Goal: Task Accomplishment & Management: Complete application form

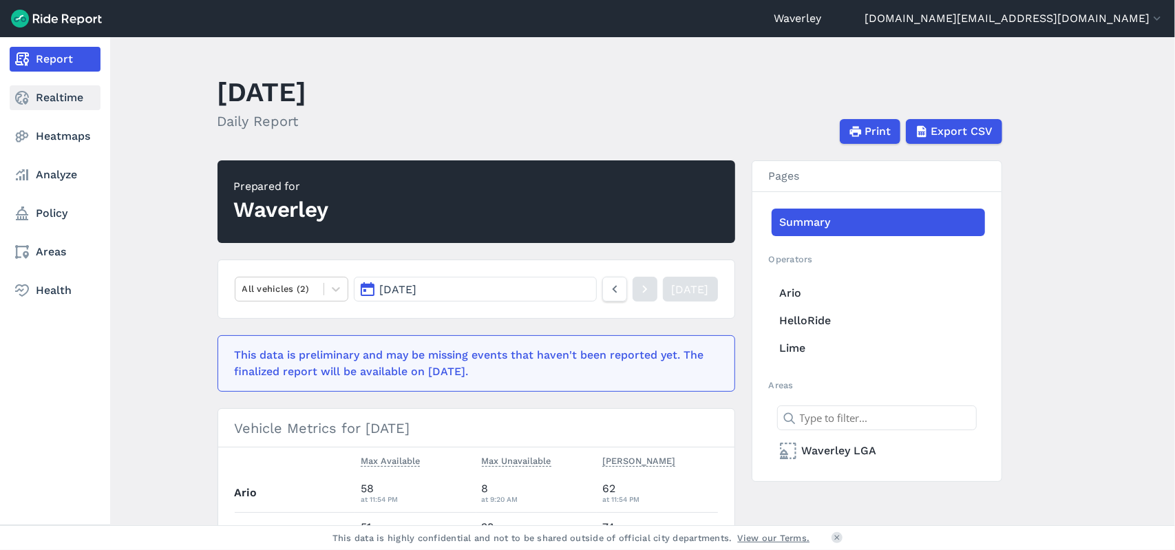
click at [69, 100] on link "Realtime" at bounding box center [55, 97] width 91 height 25
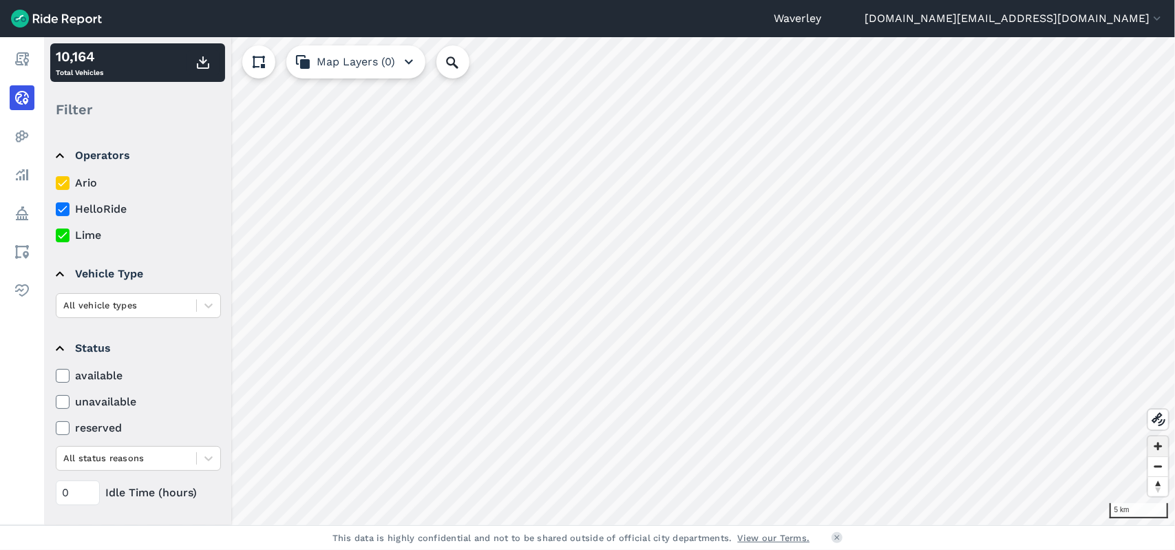
click at [1160, 447] on span "Zoom in" at bounding box center [1158, 446] width 20 height 20
click at [1157, 445] on span "Zoom in" at bounding box center [1158, 446] width 20 height 20
click at [1158, 445] on span "Zoom in" at bounding box center [1158, 446] width 20 height 20
click at [1158, 447] on span "Zoom in" at bounding box center [1158, 446] width 20 height 20
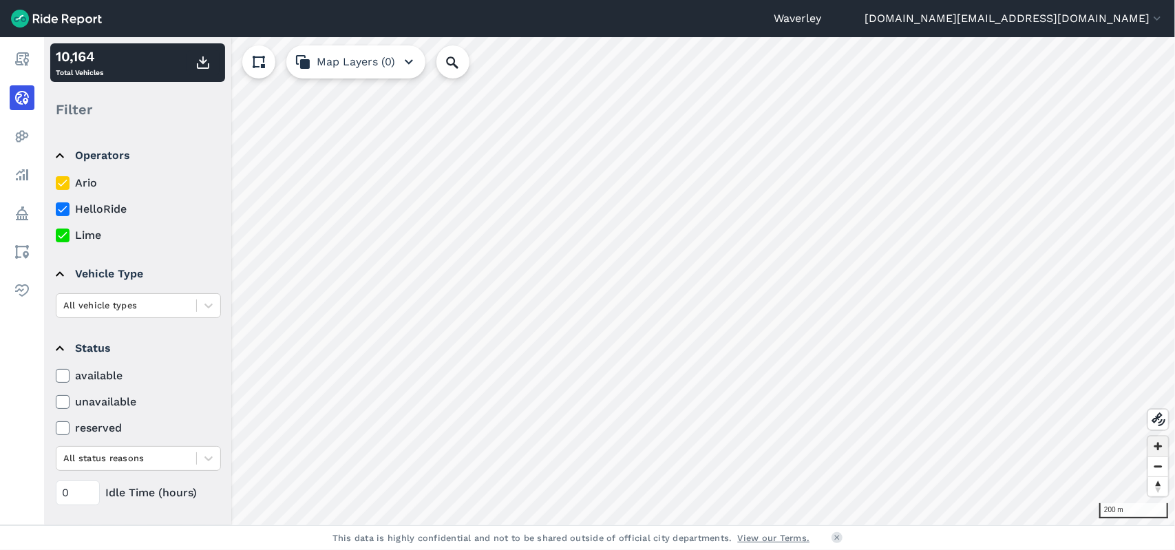
click at [1158, 447] on span "Zoom in" at bounding box center [1158, 446] width 20 height 20
click at [1159, 447] on span "Zoom in" at bounding box center [1158, 446] width 20 height 20
click at [1160, 469] on span "Zoom out" at bounding box center [1158, 466] width 20 height 19
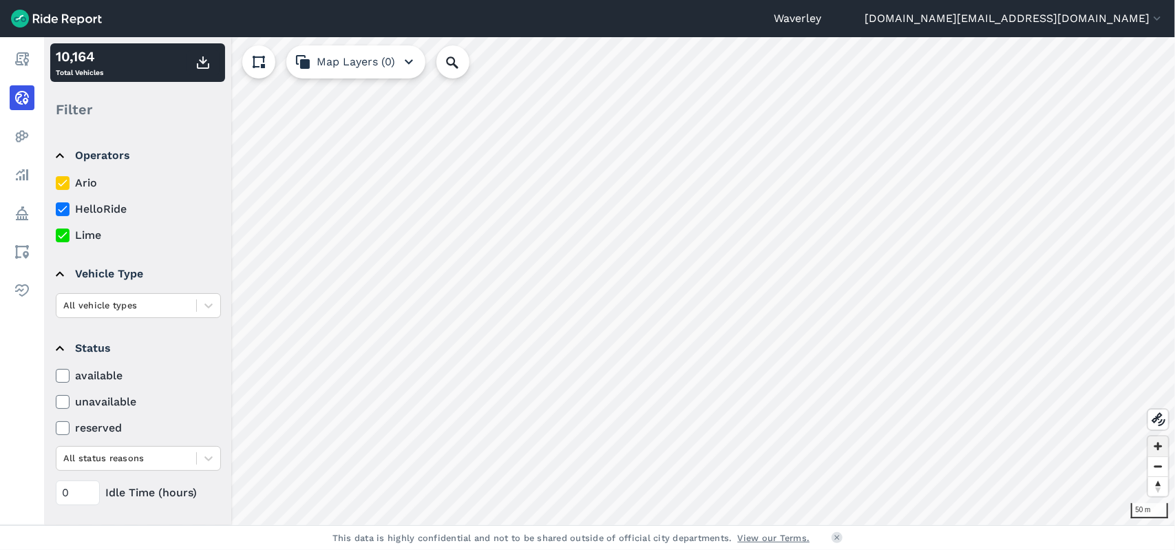
click at [1162, 447] on span "Zoom in" at bounding box center [1158, 446] width 20 height 20
click at [1158, 448] on span "Zoom in" at bounding box center [1158, 446] width 20 height 20
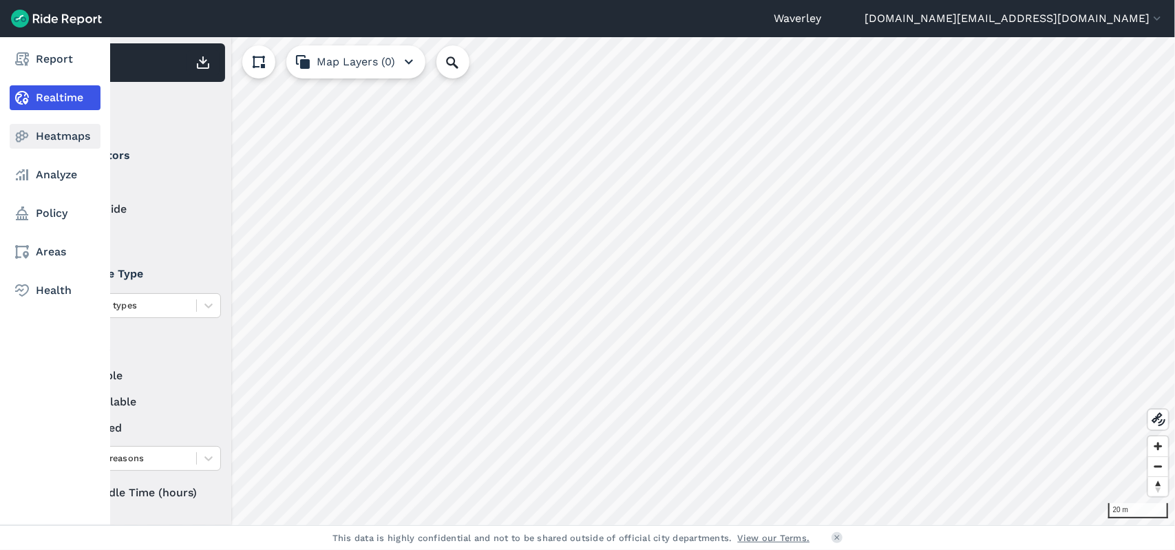
click at [73, 138] on link "Heatmaps" at bounding box center [55, 136] width 91 height 25
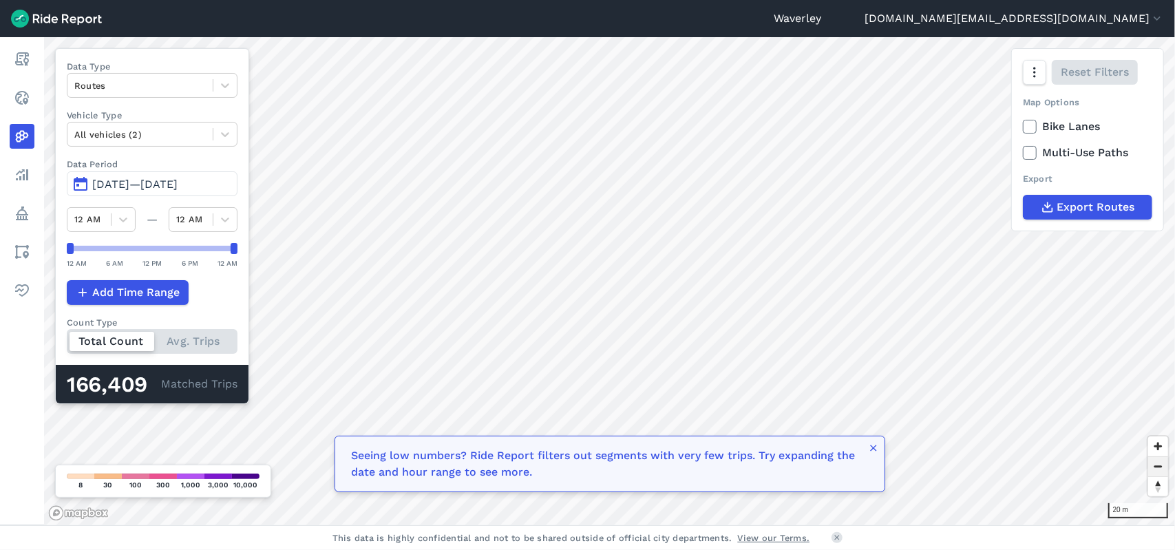
click at [1156, 465] on span "Zoom out" at bounding box center [1158, 466] width 20 height 19
click at [1156, 467] on span "Zoom out" at bounding box center [1158, 466] width 20 height 19
click at [1161, 469] on span "Zoom out" at bounding box center [1158, 466] width 20 height 19
click at [1160, 469] on span "Zoom out" at bounding box center [1158, 466] width 20 height 19
click at [1156, 445] on span "Zoom in" at bounding box center [1158, 446] width 20 height 20
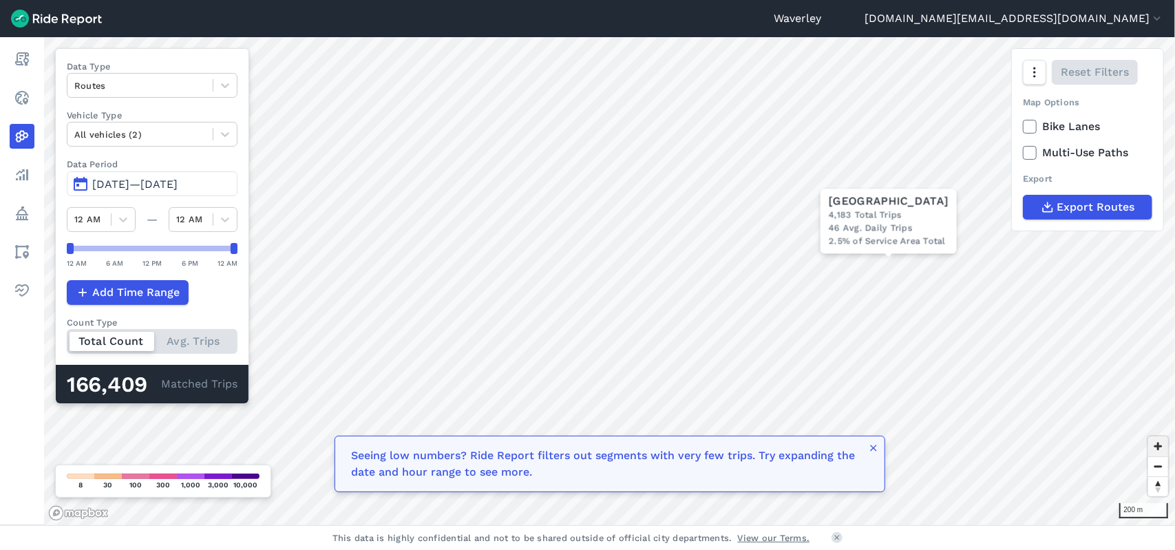
click at [1156, 446] on span "Zoom in" at bounding box center [1158, 446] width 20 height 20
click at [1159, 446] on span "Zoom in" at bounding box center [1158, 446] width 20 height 20
click at [77, 181] on button "[DATE]—[DATE]" at bounding box center [152, 183] width 171 height 25
click at [78, 181] on button "[DATE]—[DATE]" at bounding box center [152, 183] width 171 height 25
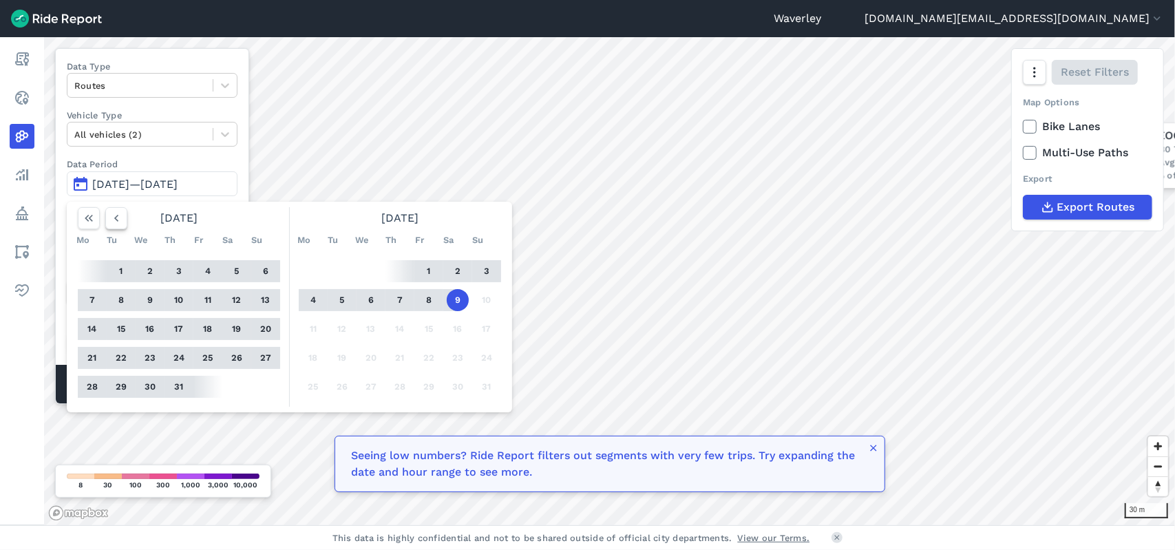
click at [116, 218] on use "button" at bounding box center [116, 218] width 4 height 7
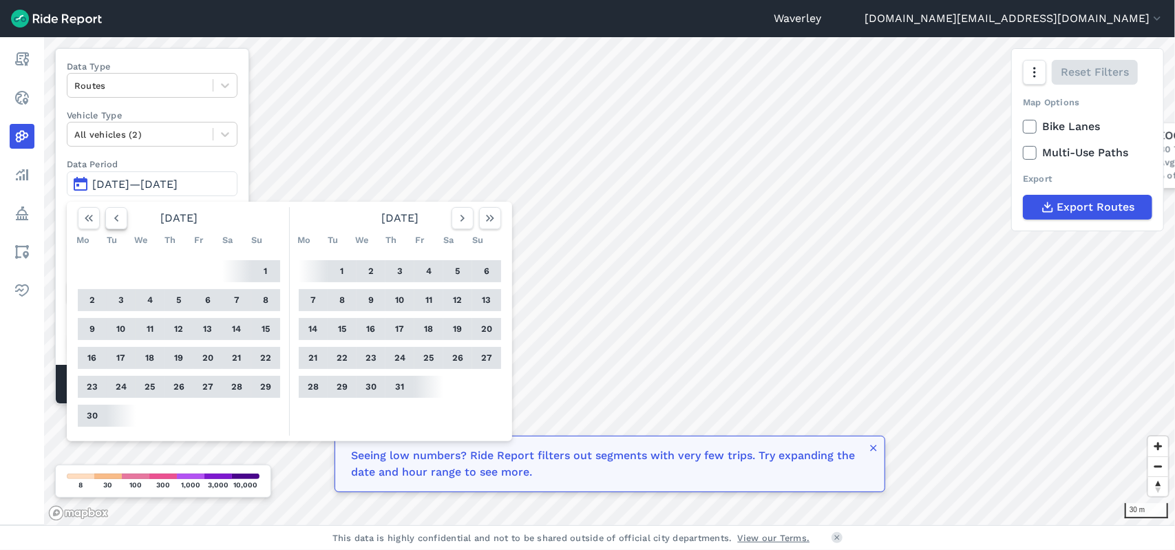
click at [116, 218] on use "button" at bounding box center [116, 218] width 4 height 7
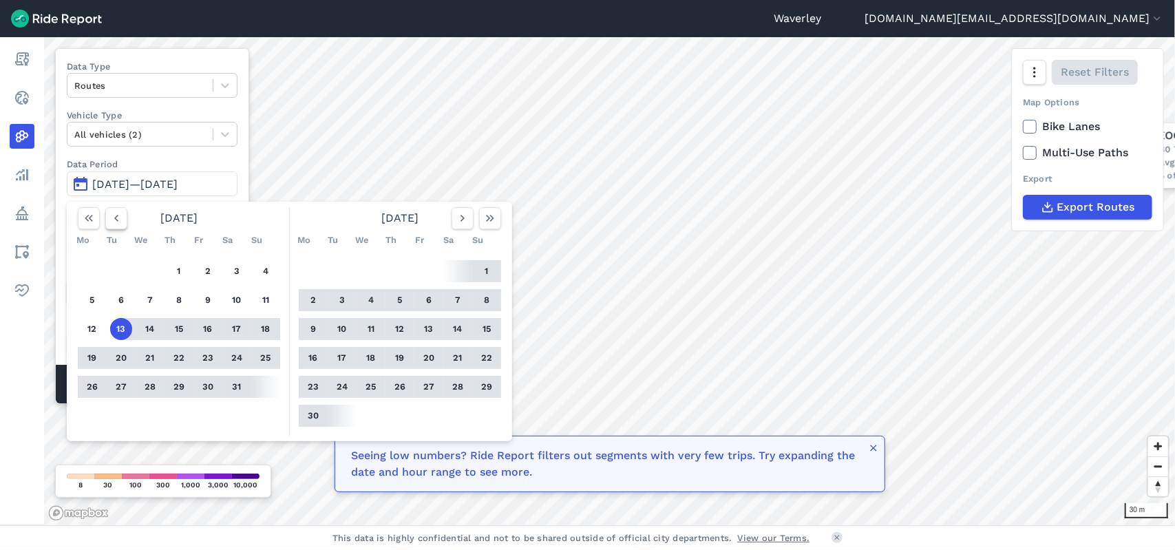
click at [116, 218] on use "button" at bounding box center [116, 218] width 4 height 7
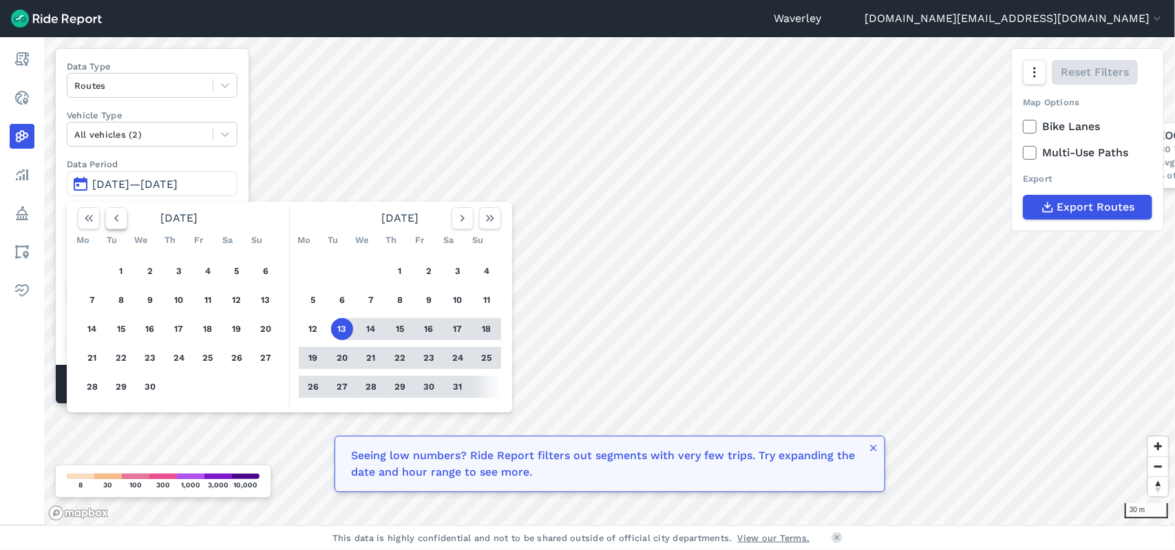
click at [116, 218] on use "button" at bounding box center [116, 218] width 4 height 7
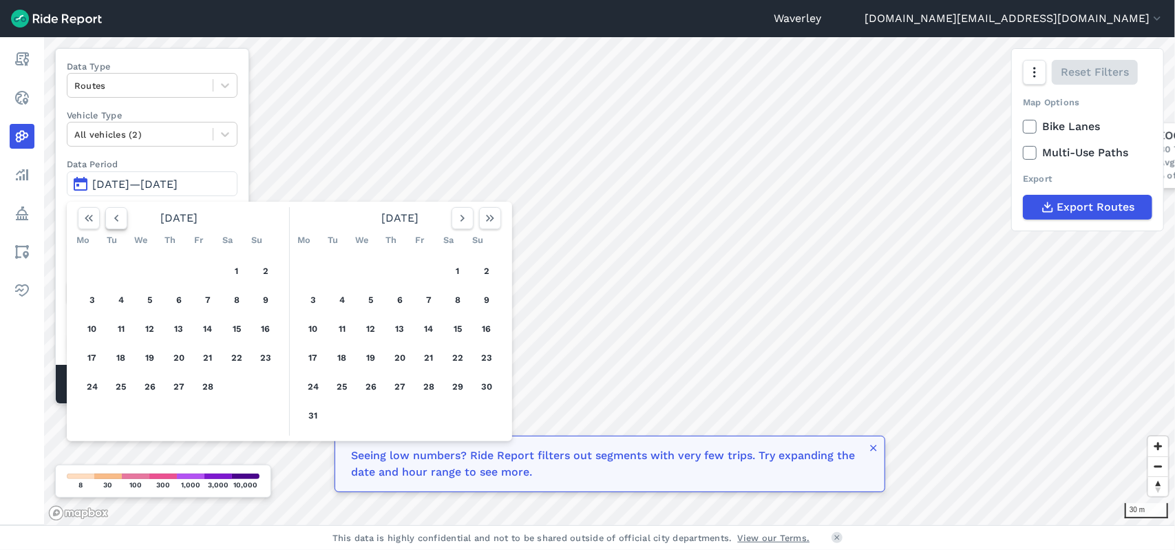
click at [116, 218] on use "button" at bounding box center [116, 218] width 4 height 7
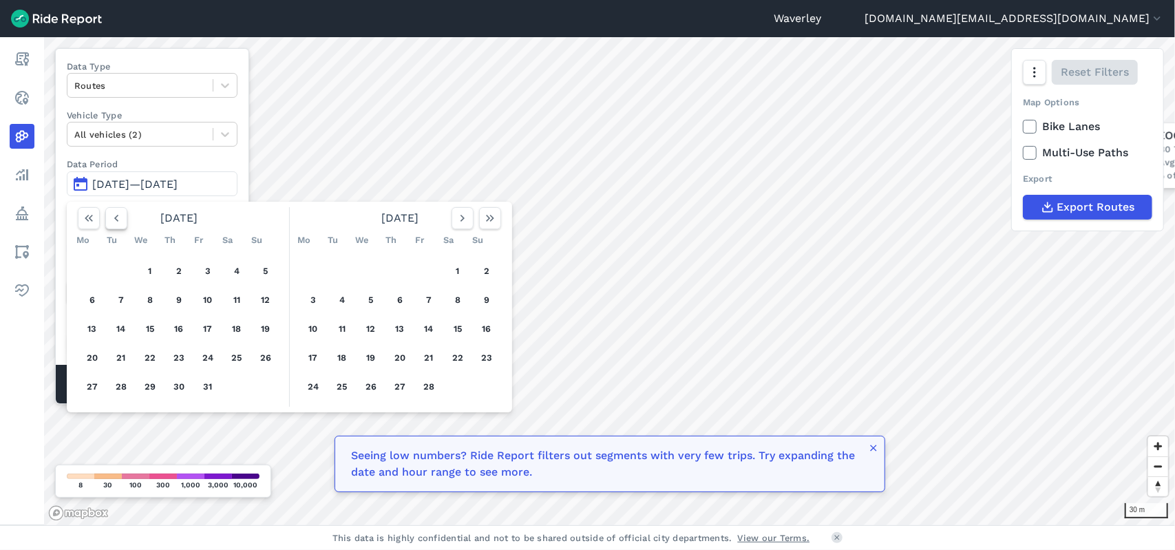
click at [116, 218] on use "button" at bounding box center [116, 218] width 4 height 7
click at [461, 219] on use "button" at bounding box center [462, 218] width 4 height 7
click at [150, 271] on button "1" at bounding box center [150, 271] width 22 height 22
click at [153, 270] on button "1" at bounding box center [150, 271] width 22 height 22
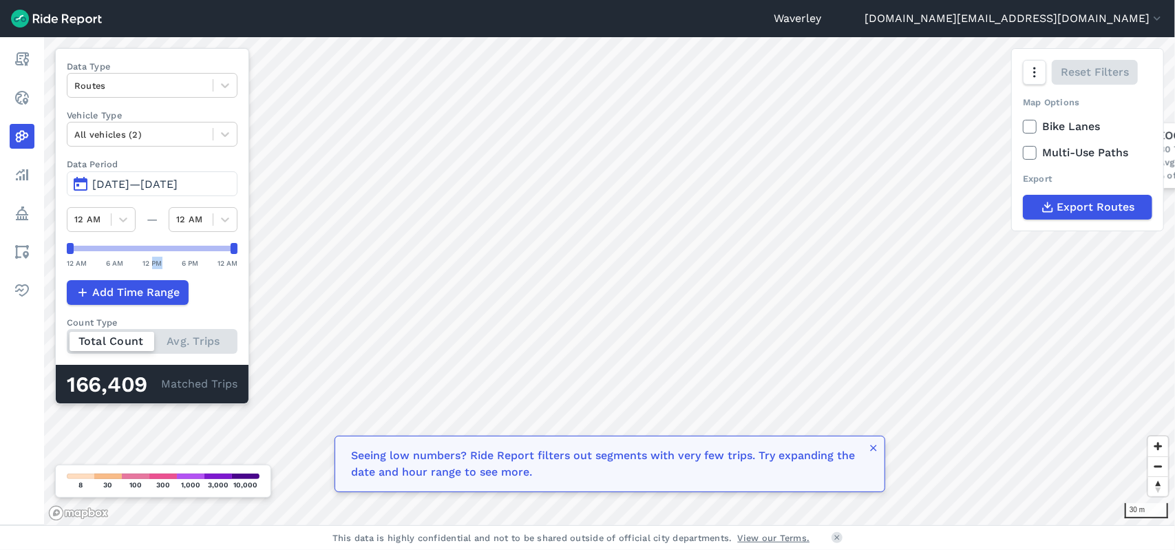
click at [151, 270] on div "Data Type Routes Vehicle Type All vehicles (2) Data Period [DATE]—[DATE] [DATE]…" at bounding box center [152, 226] width 194 height 356
click at [178, 182] on span "[DATE]—[DATE]" at bounding box center [134, 184] width 85 height 13
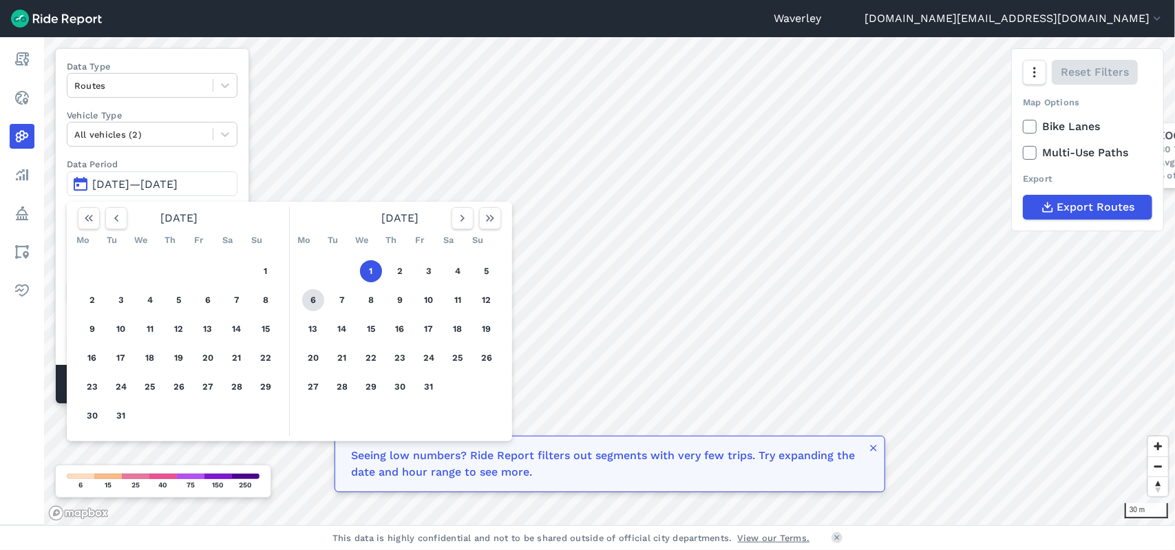
click at [312, 299] on button "6" at bounding box center [313, 300] width 22 height 22
click at [312, 300] on button "6" at bounding box center [313, 300] width 22 height 22
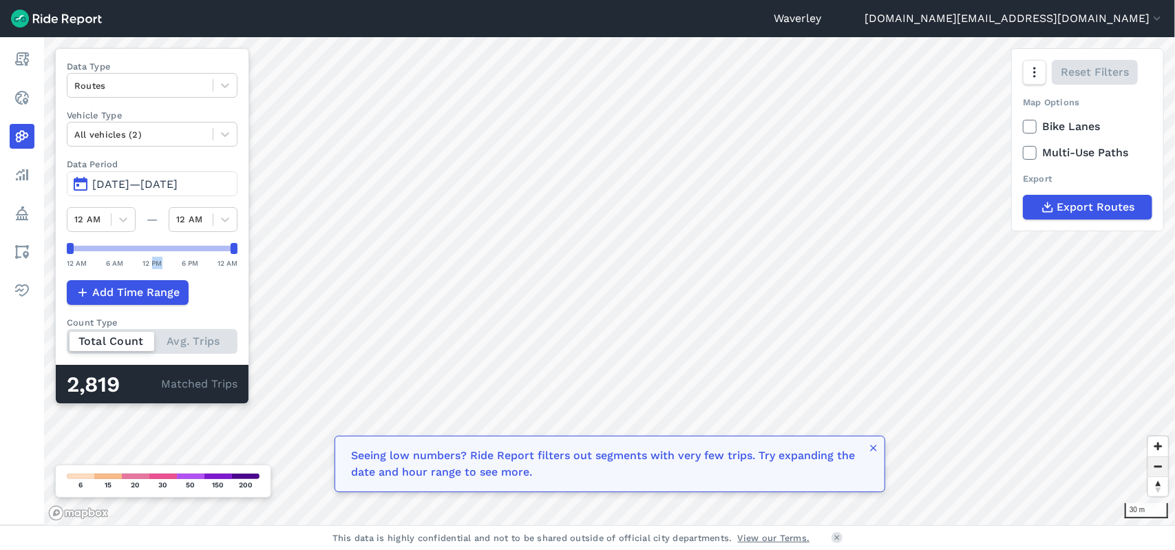
click at [1161, 467] on span "Zoom out" at bounding box center [1158, 466] width 20 height 19
click at [1159, 467] on span "Zoom out" at bounding box center [1158, 466] width 20 height 19
click at [1159, 449] on span "Zoom in" at bounding box center [1158, 446] width 20 height 20
click at [1158, 447] on span "Zoom in" at bounding box center [1158, 446] width 20 height 20
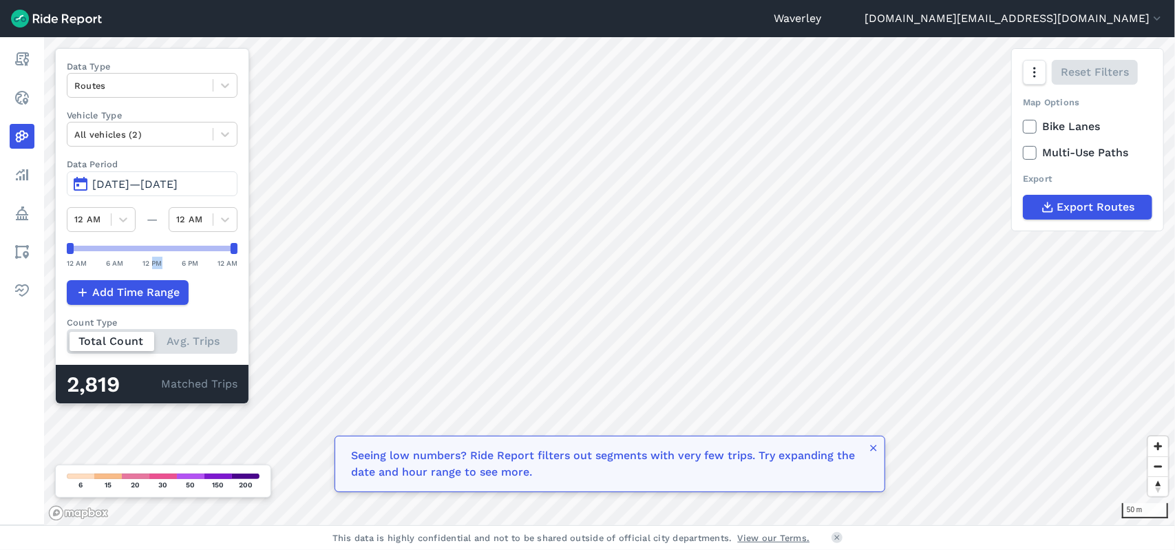
click at [178, 184] on span "[DATE]—[DATE]" at bounding box center [134, 184] width 85 height 13
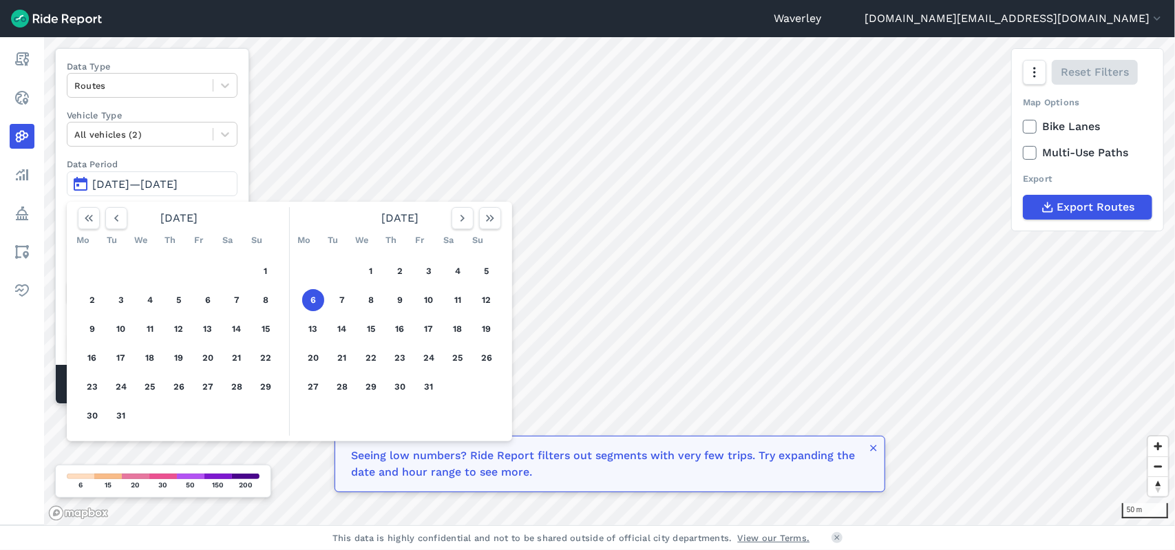
click at [178, 185] on span "[DATE]—[DATE]" at bounding box center [134, 184] width 85 height 13
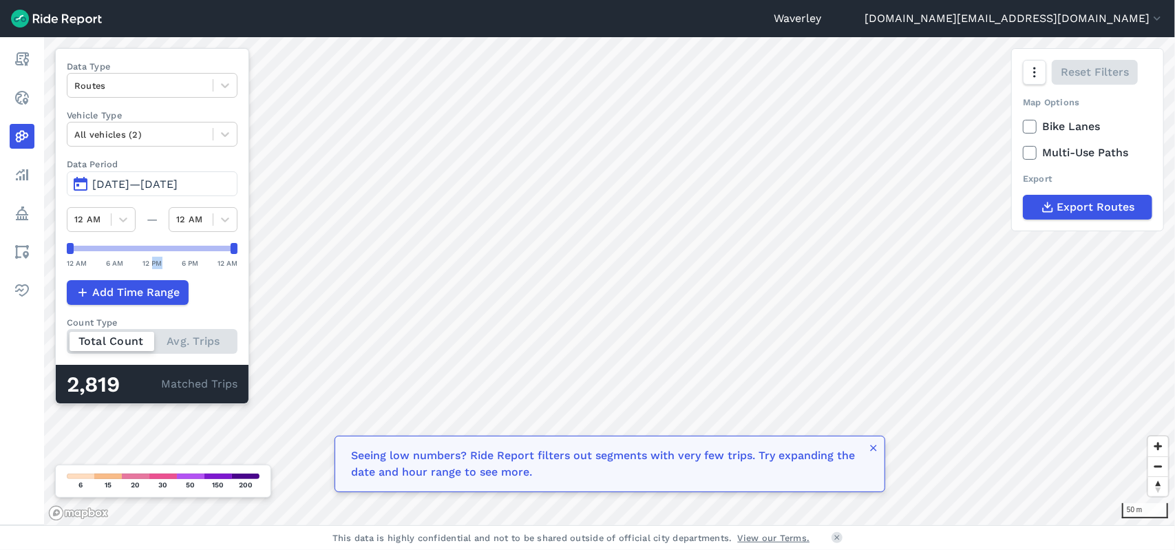
click at [178, 184] on span "[DATE]—[DATE]" at bounding box center [134, 184] width 85 height 13
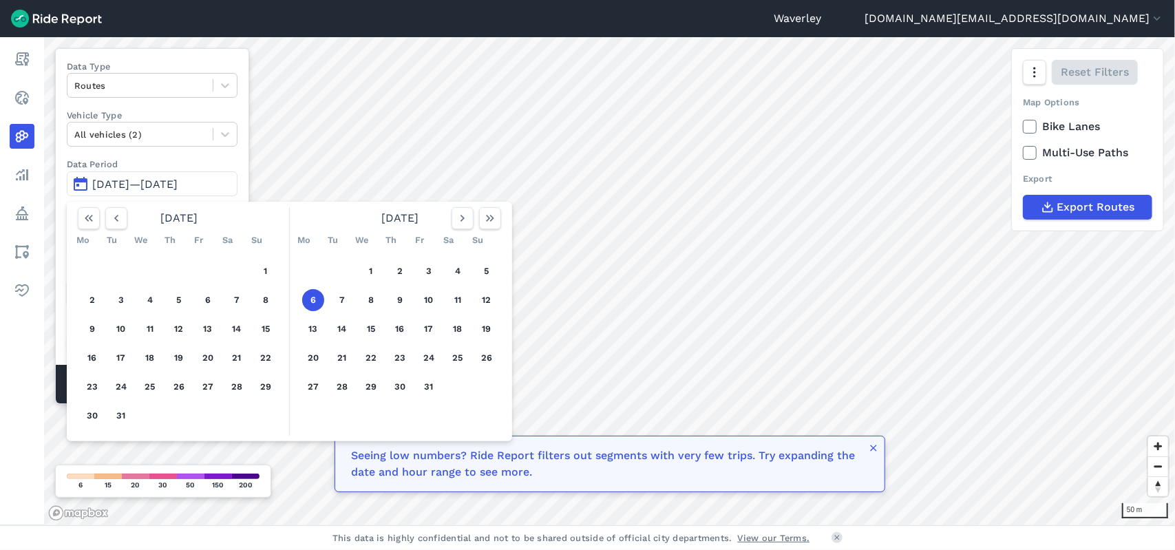
click at [171, 182] on span "[DATE]—[DATE]" at bounding box center [134, 184] width 85 height 13
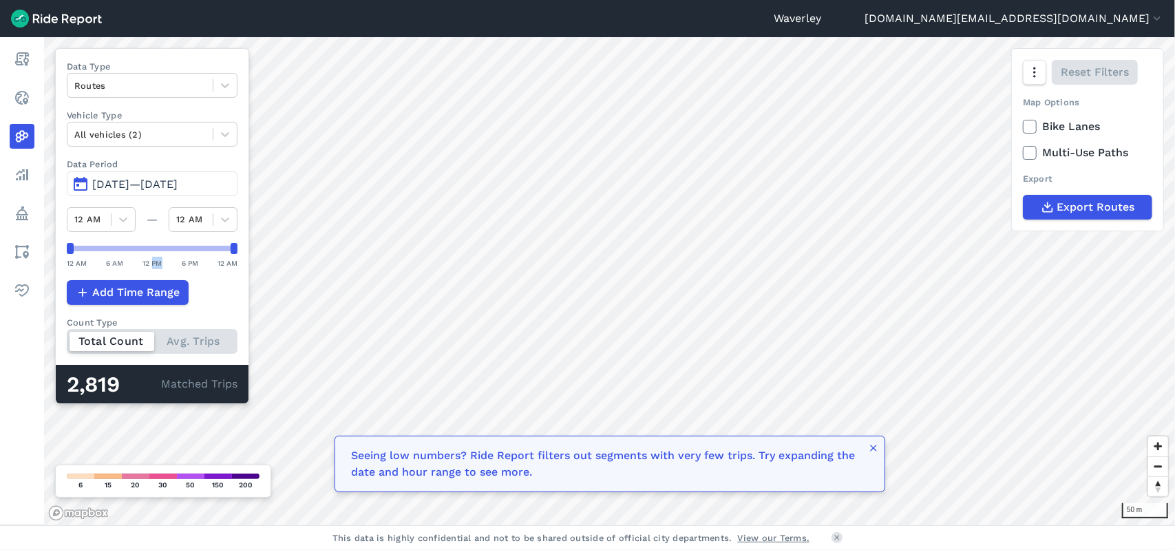
click at [123, 178] on span "[DATE]—[DATE]" at bounding box center [134, 184] width 85 height 13
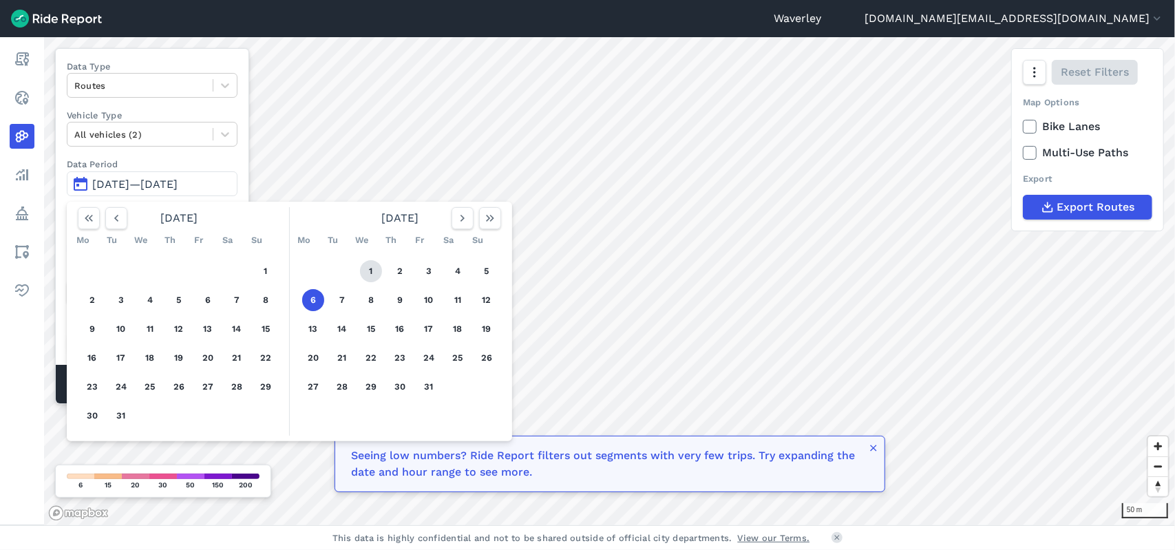
click at [368, 270] on button "1" at bounding box center [371, 271] width 22 height 22
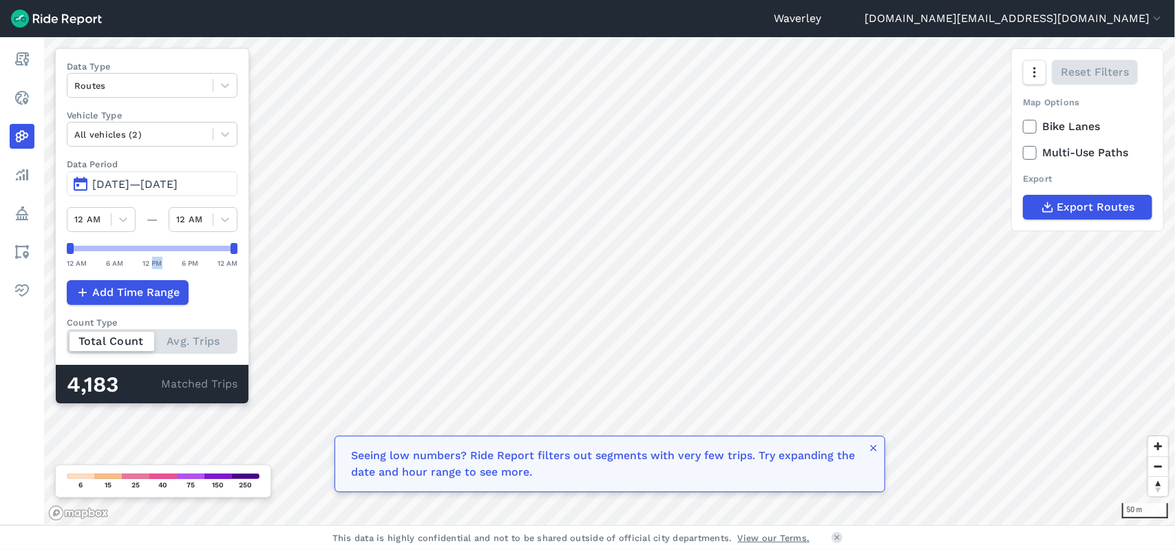
click at [178, 187] on span "[DATE]—[DATE]" at bounding box center [134, 184] width 85 height 13
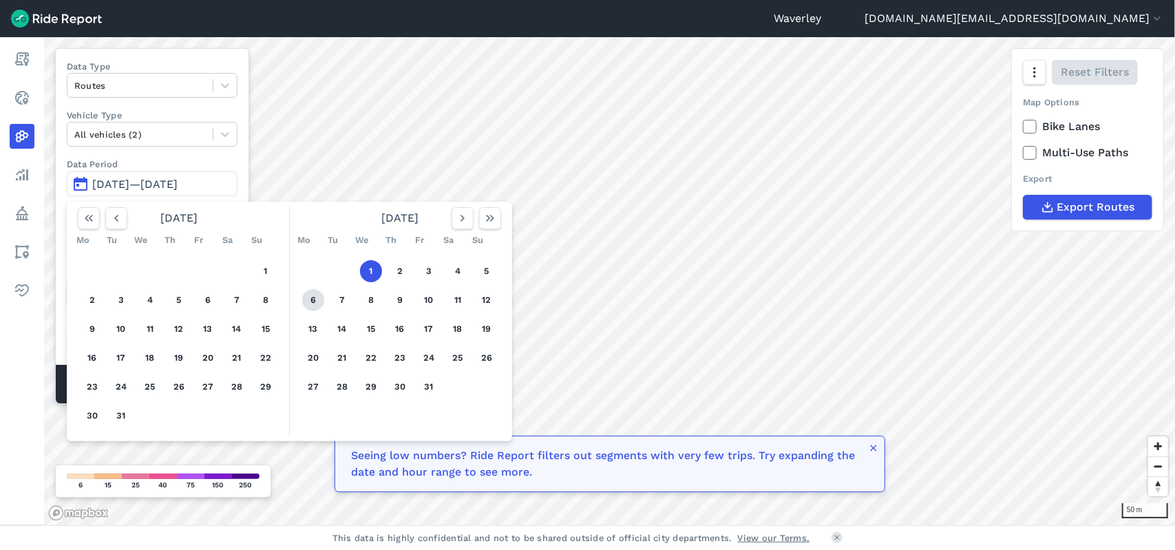
click at [314, 298] on button "6" at bounding box center [313, 300] width 22 height 22
drag, startPoint x: 311, startPoint y: 298, endPoint x: 219, endPoint y: 186, distance: 145.2
click at [219, 186] on div "[DATE]—[DATE] [DATE] Mo Tu We Th Fr Sa Su 1 2 3 4 5 6 7 8 9 10 11 12 13 14 15 1…" at bounding box center [152, 183] width 171 height 25
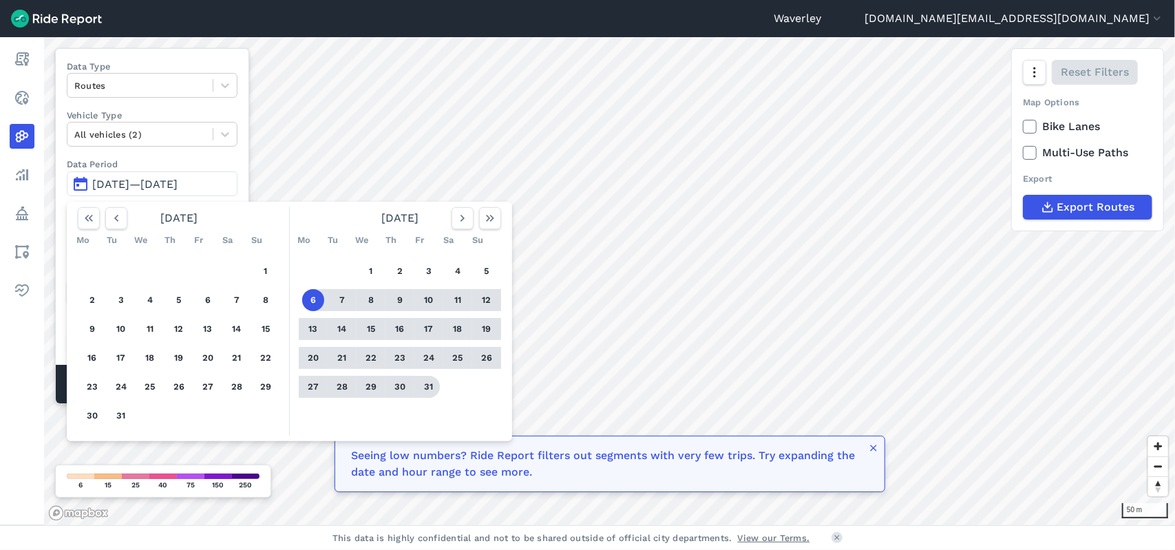
click at [430, 387] on button "31" at bounding box center [429, 387] width 22 height 22
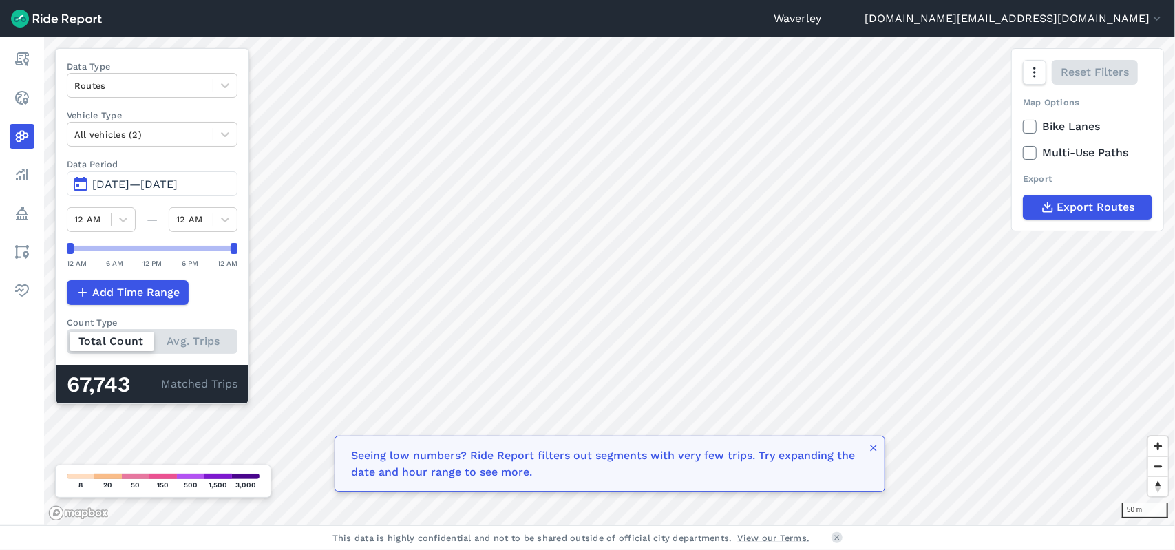
click at [206, 16] on header "[PERSON_NAME] [DOMAIN_NAME][EMAIL_ADDRESS][DOMAIN_NAME] Settings Terms Sign Out" at bounding box center [587, 18] width 1175 height 37
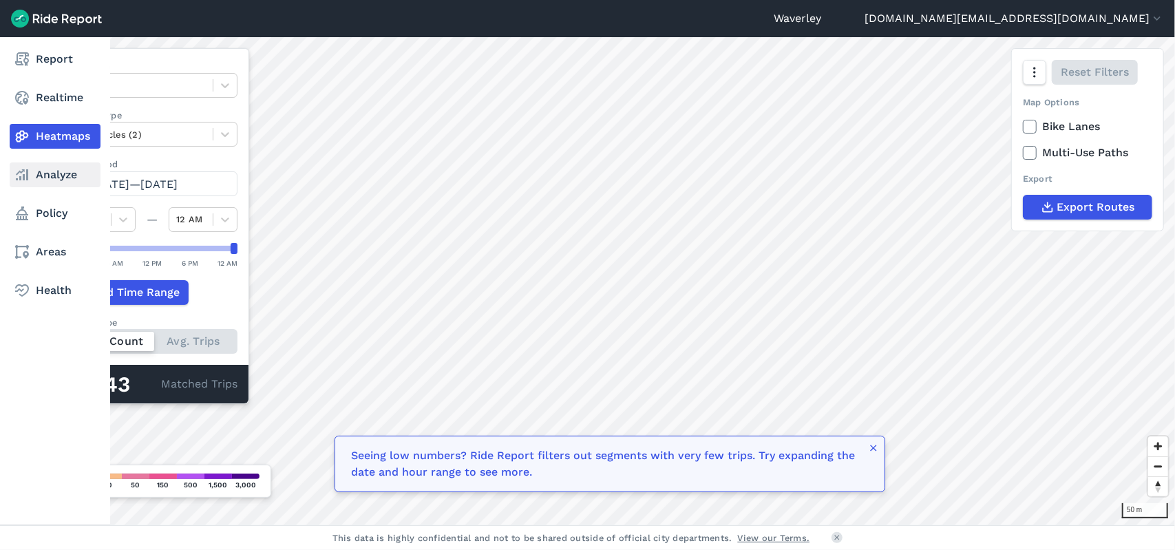
click at [58, 177] on link "Analyze" at bounding box center [55, 174] width 91 height 25
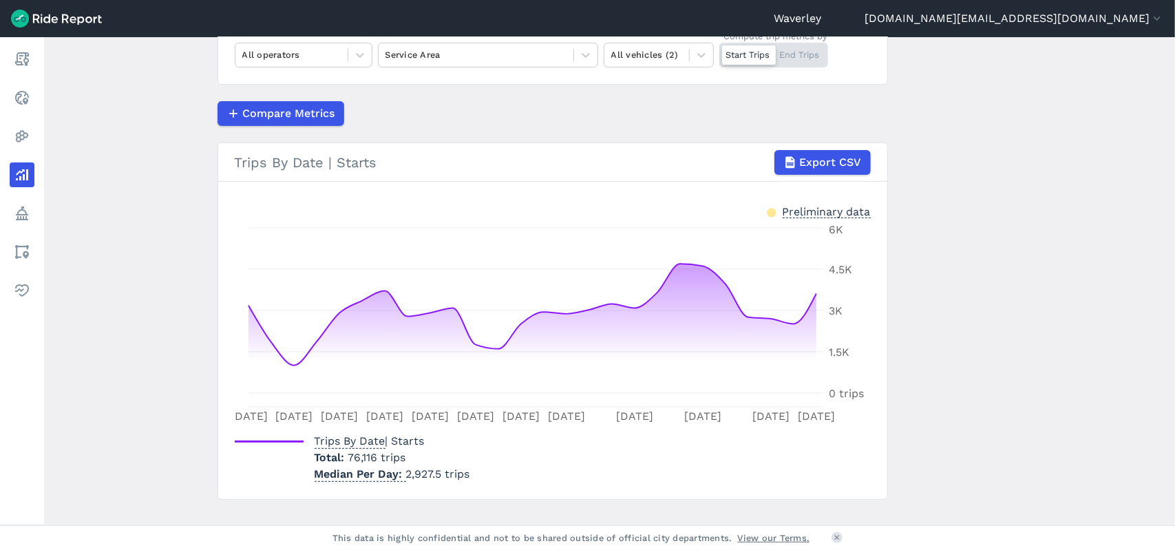
scroll to position [187, 0]
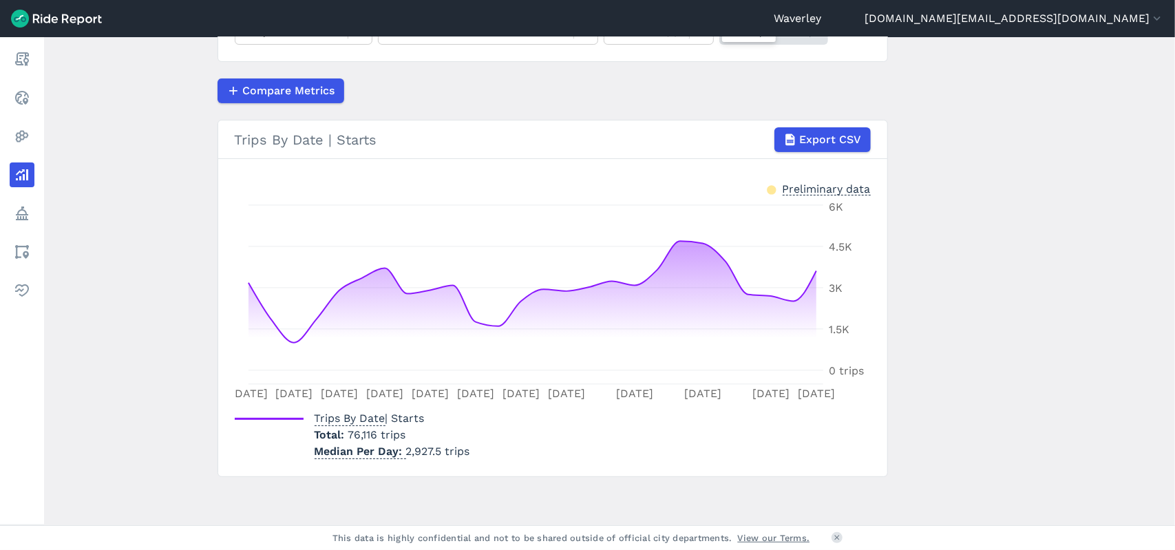
click at [290, 142] on div "Trips By Date | Starts Export CSV" at bounding box center [553, 139] width 636 height 25
click at [381, 147] on div "Trips By Date | Starts Export CSV" at bounding box center [553, 139] width 636 height 25
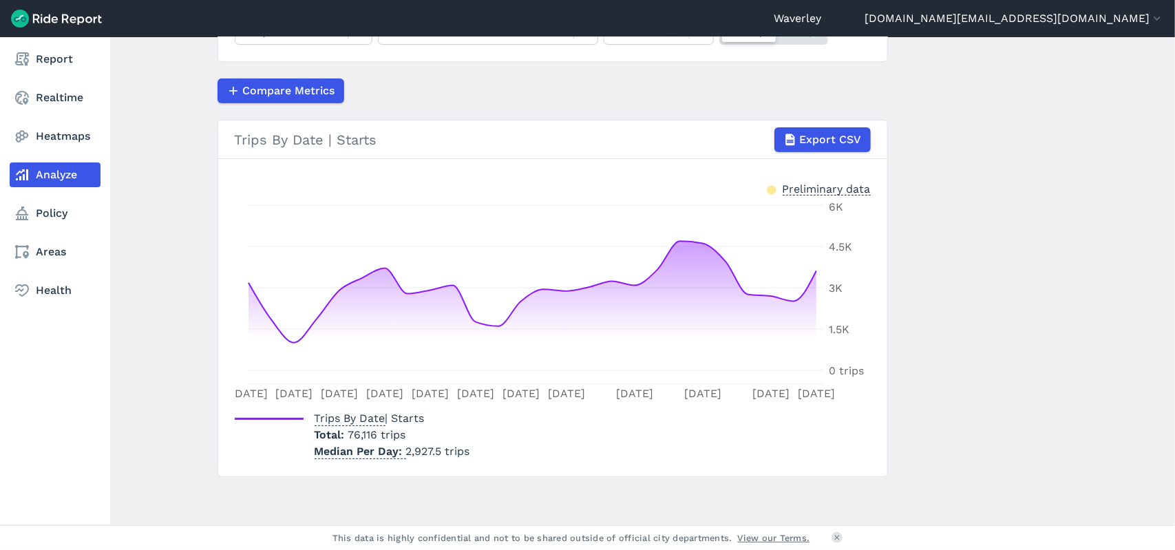
click at [67, 173] on link "Analyze" at bounding box center [55, 174] width 91 height 25
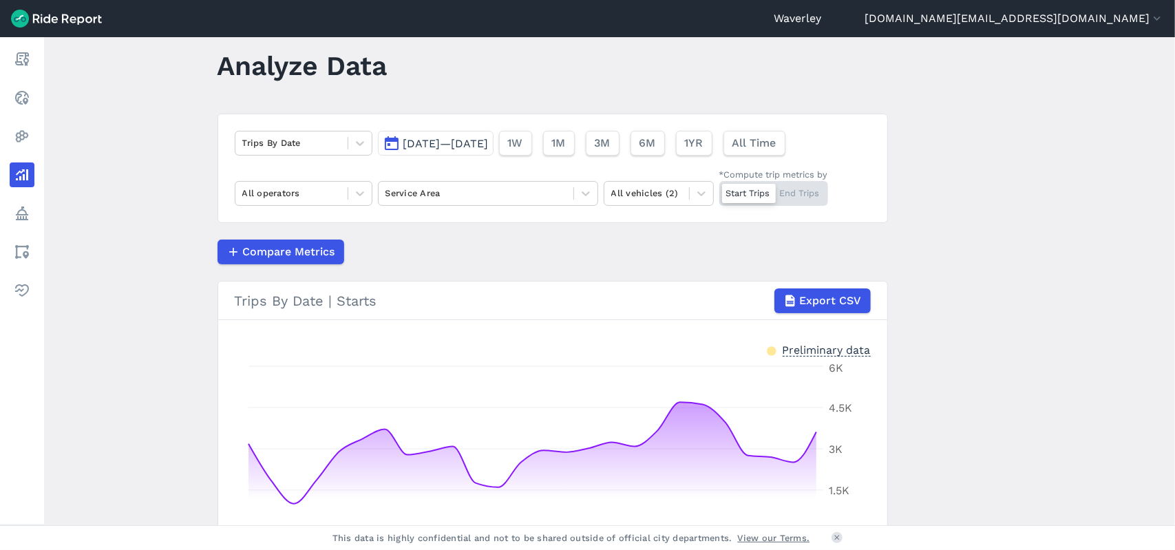
scroll to position [25, 0]
click at [362, 145] on icon at bounding box center [360, 145] width 14 height 14
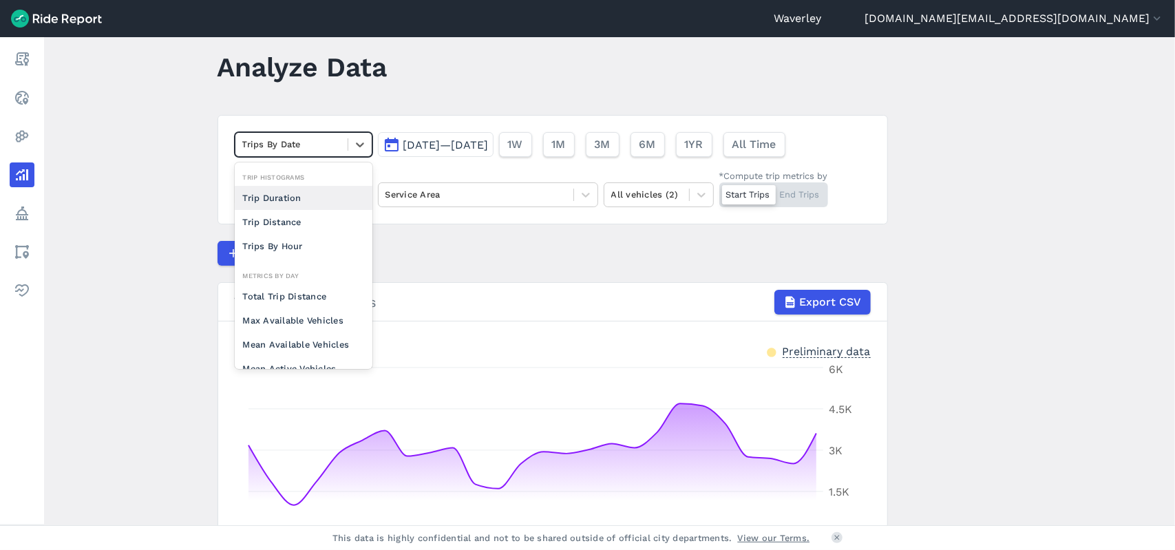
click at [297, 199] on div "Trip Duration" at bounding box center [304, 198] width 138 height 24
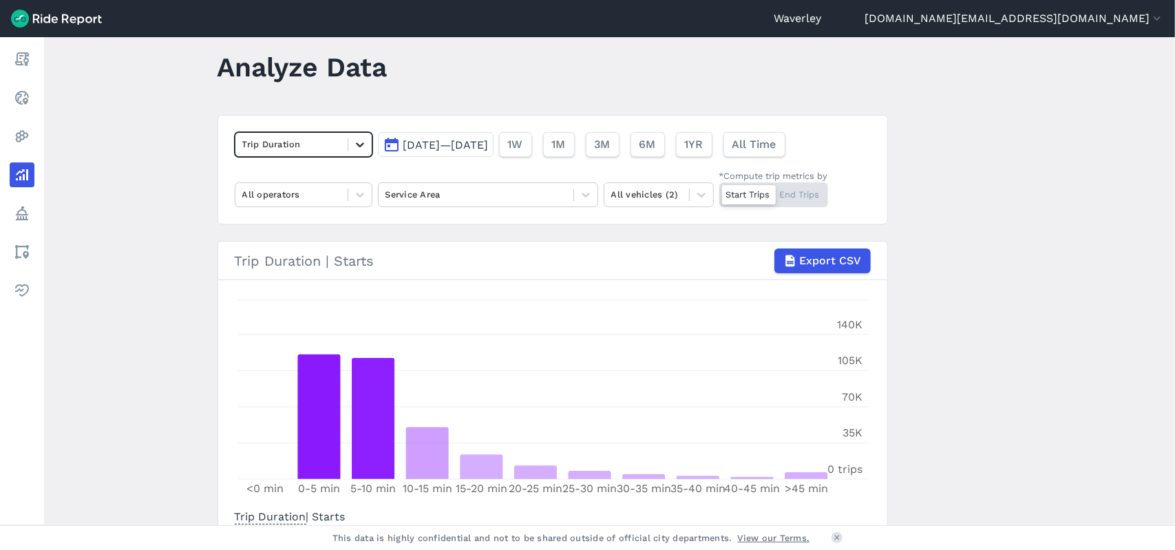
click at [359, 145] on icon at bounding box center [360, 145] width 14 height 14
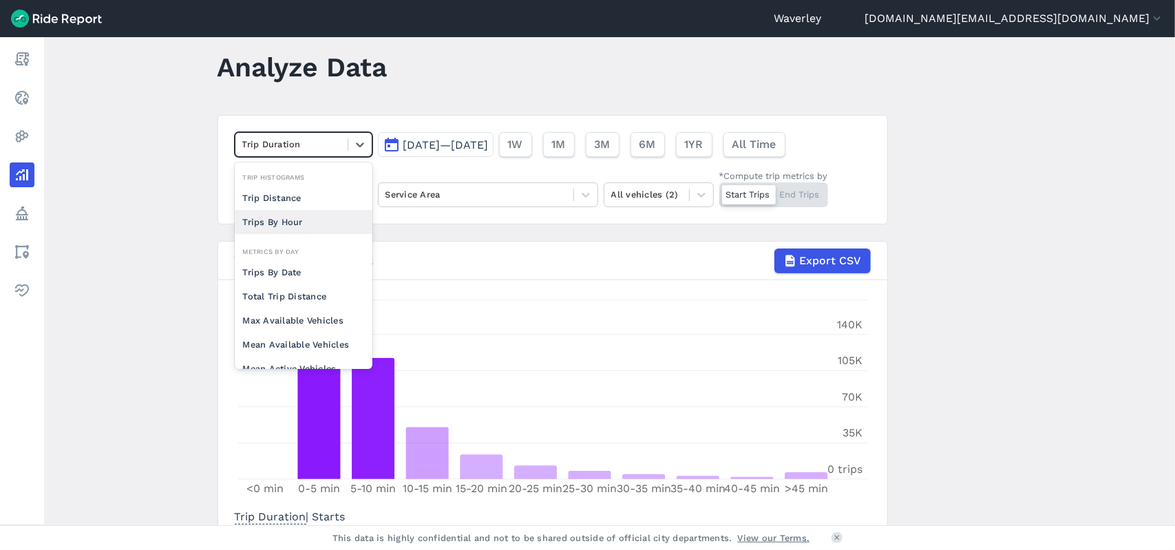
click at [303, 222] on div "Trips By Hour" at bounding box center [304, 222] width 138 height 24
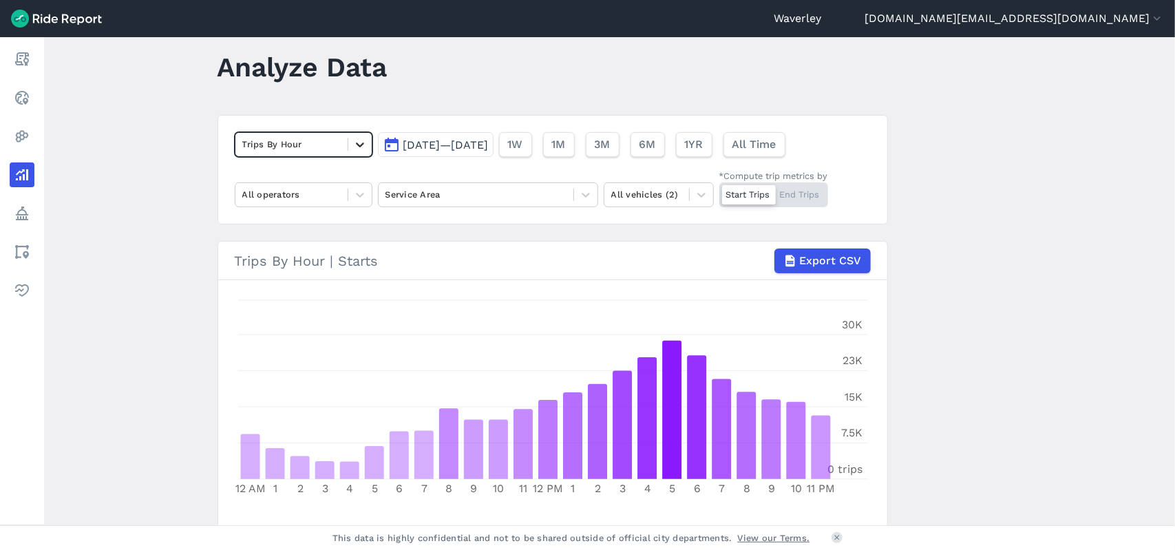
click at [359, 144] on icon at bounding box center [360, 144] width 8 height 5
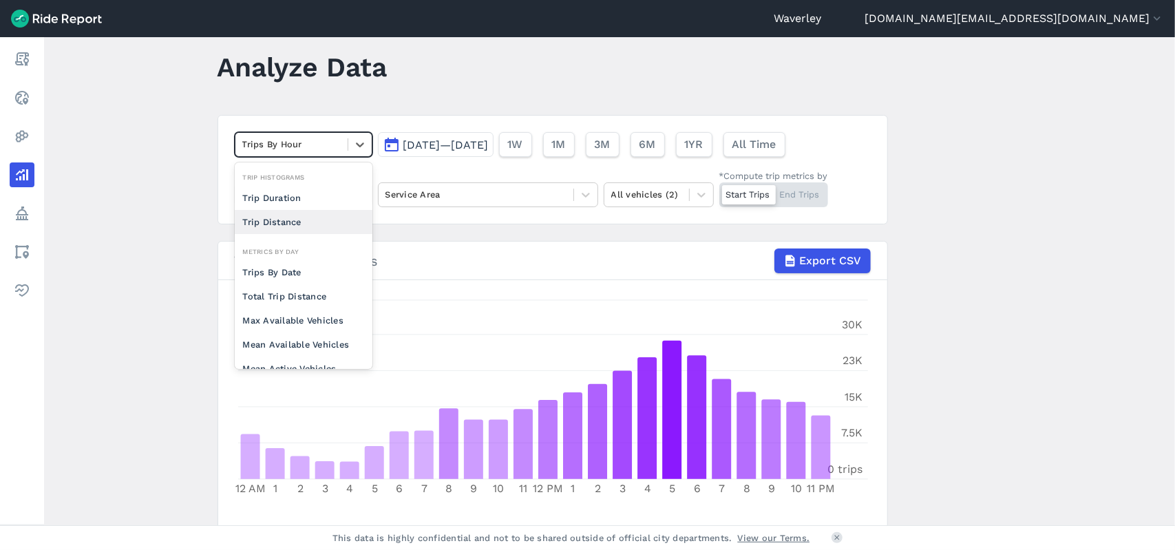
click at [290, 221] on div "Trip Distance" at bounding box center [304, 222] width 138 height 24
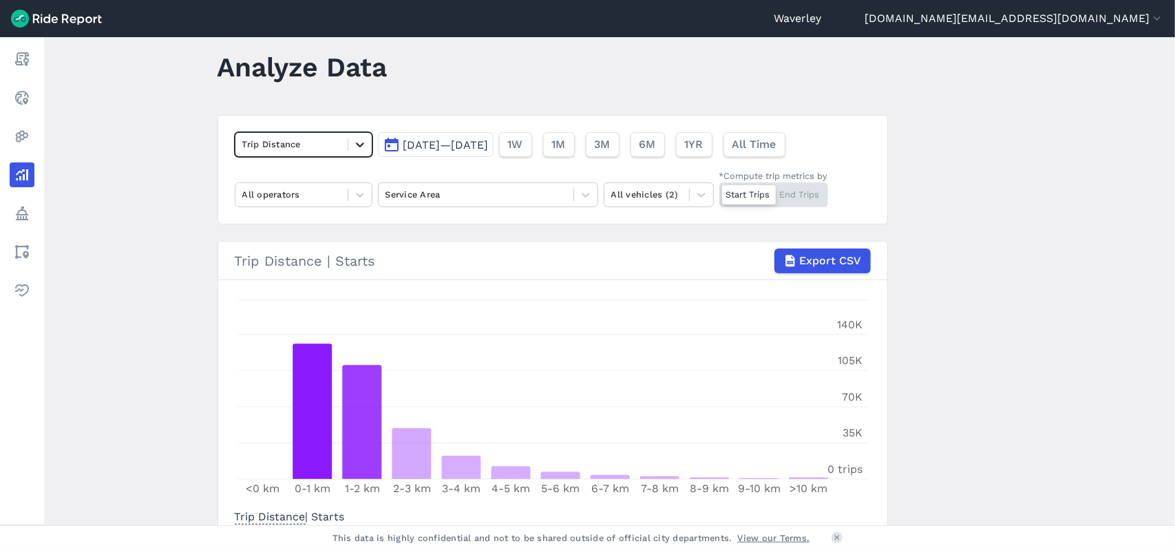
click at [358, 144] on icon at bounding box center [360, 145] width 14 height 14
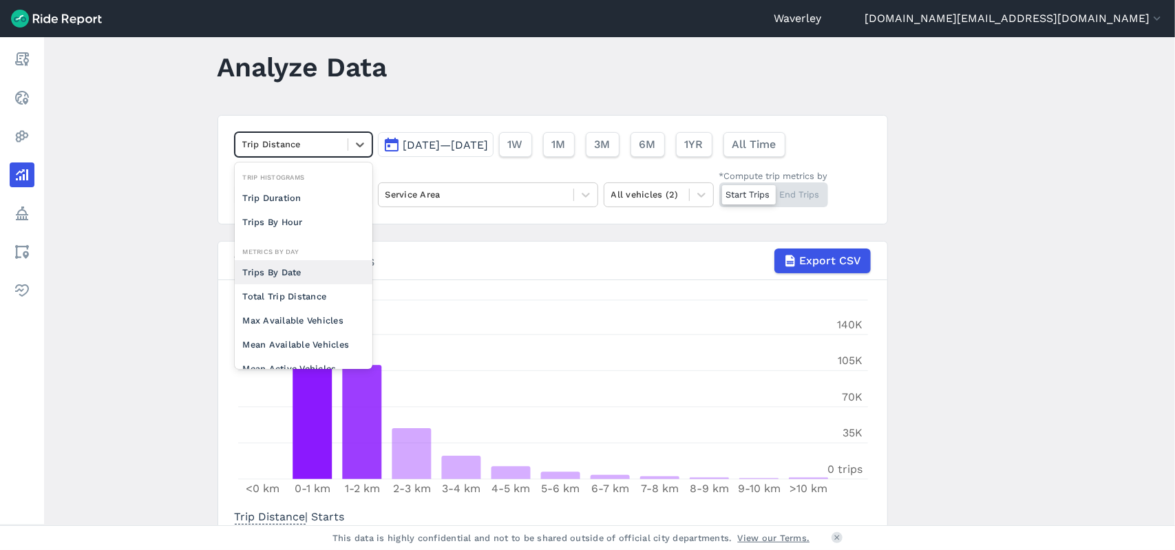
click at [289, 270] on div "Trips By Date" at bounding box center [304, 272] width 138 height 24
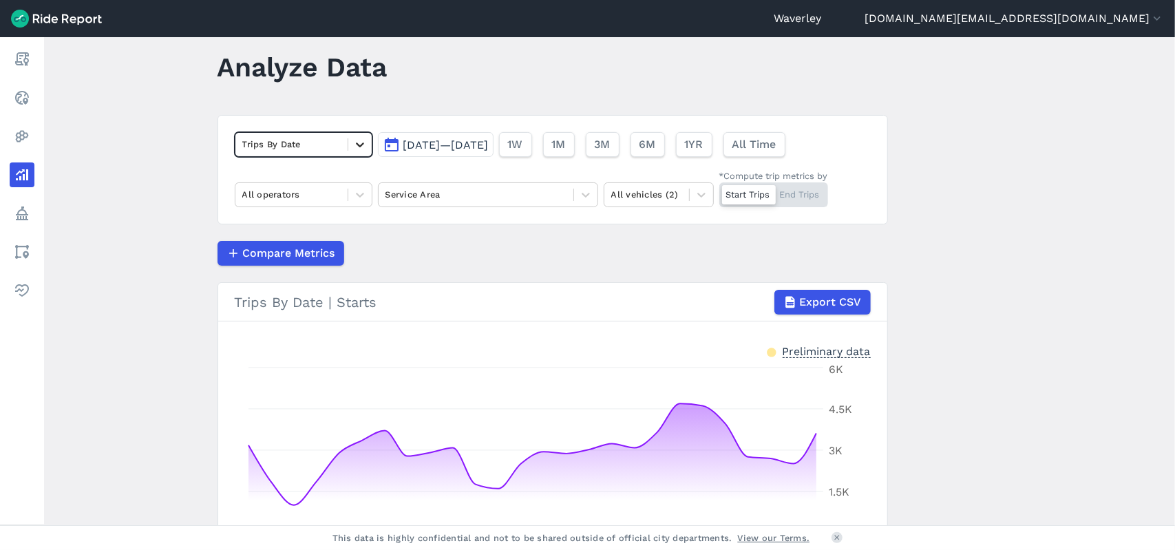
click at [361, 141] on icon at bounding box center [360, 145] width 14 height 14
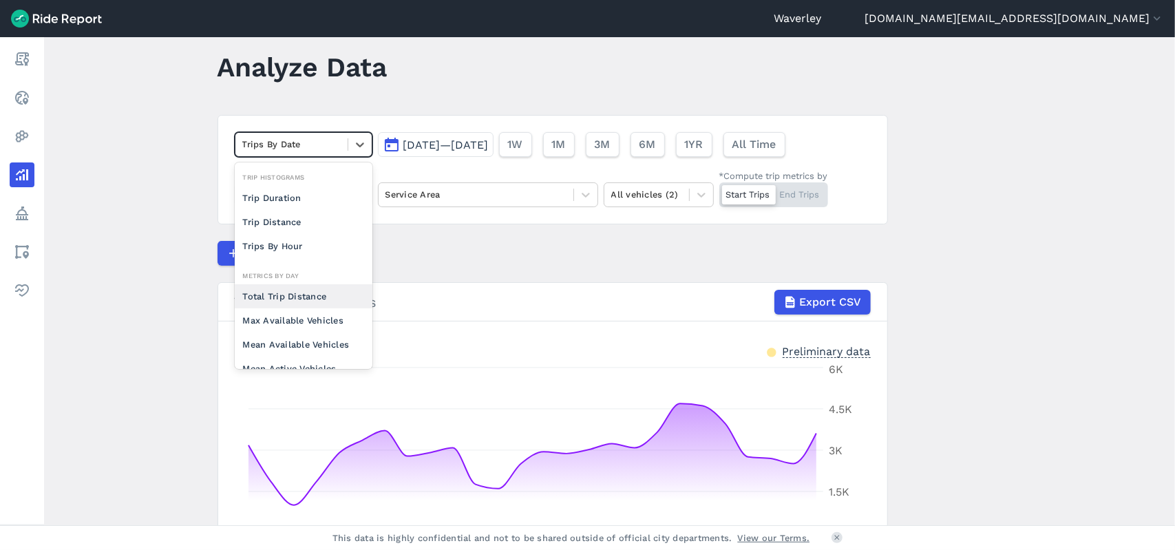
click at [307, 293] on div "Total Trip Distance" at bounding box center [304, 296] width 138 height 24
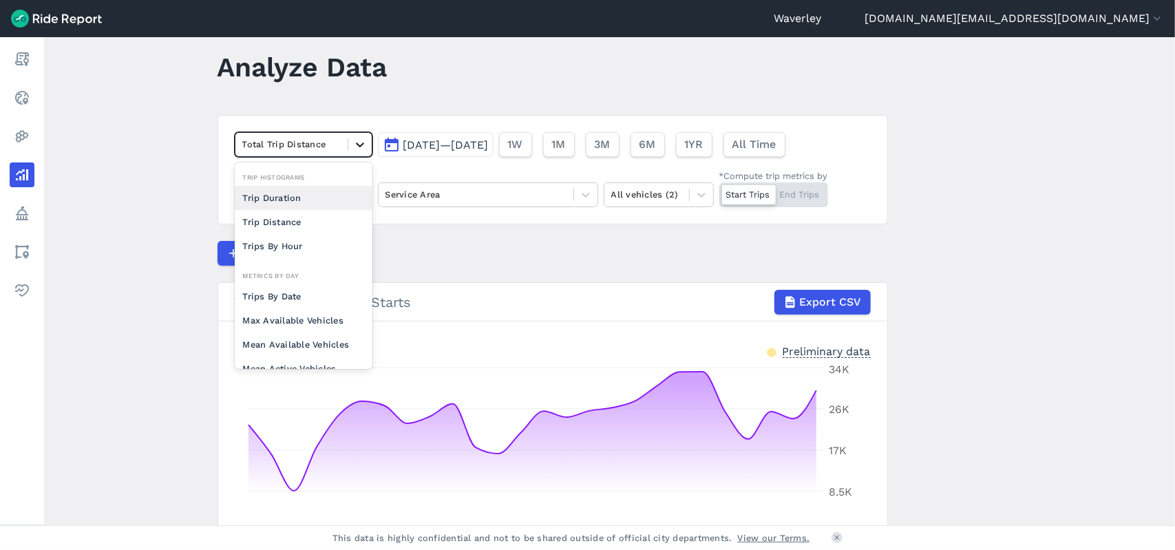
click at [359, 142] on icon at bounding box center [360, 145] width 14 height 14
click at [326, 317] on div "Max Available Vehicles" at bounding box center [304, 320] width 138 height 24
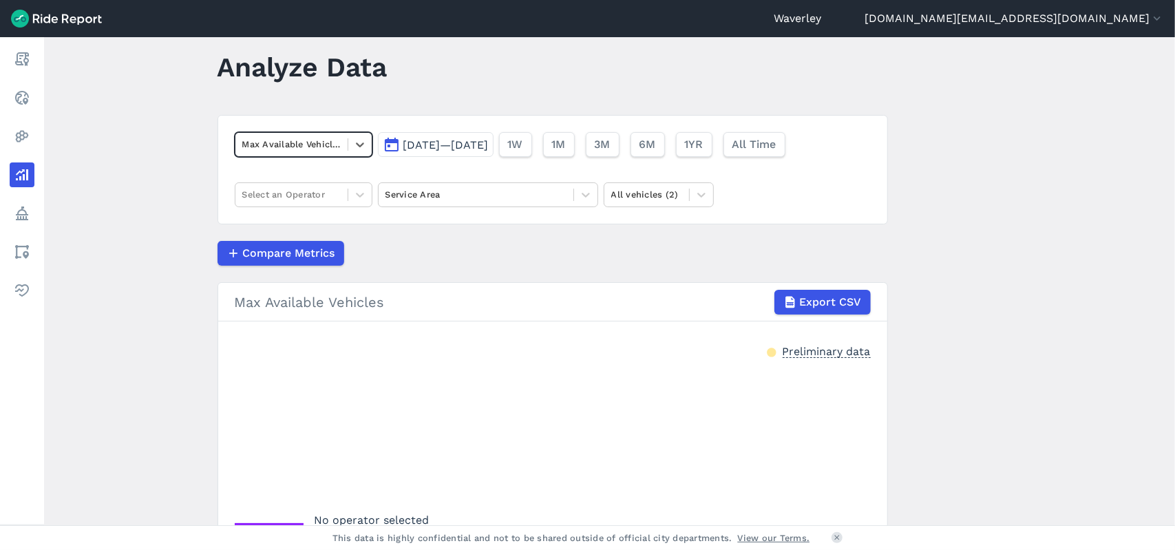
click at [812, 354] on div "Preliminary data" at bounding box center [827, 350] width 88 height 14
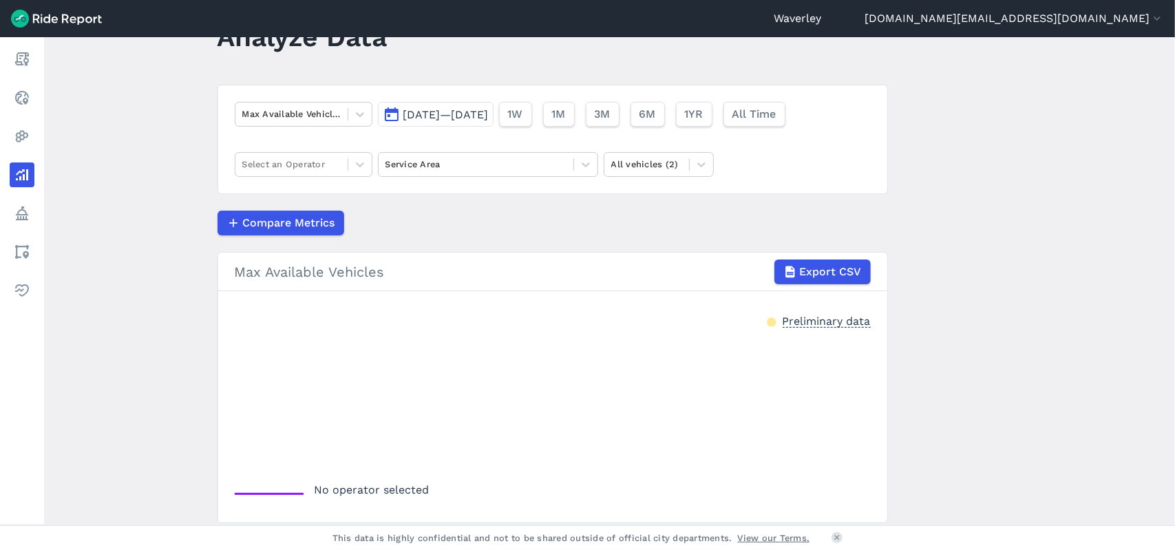
scroll to position [52, 0]
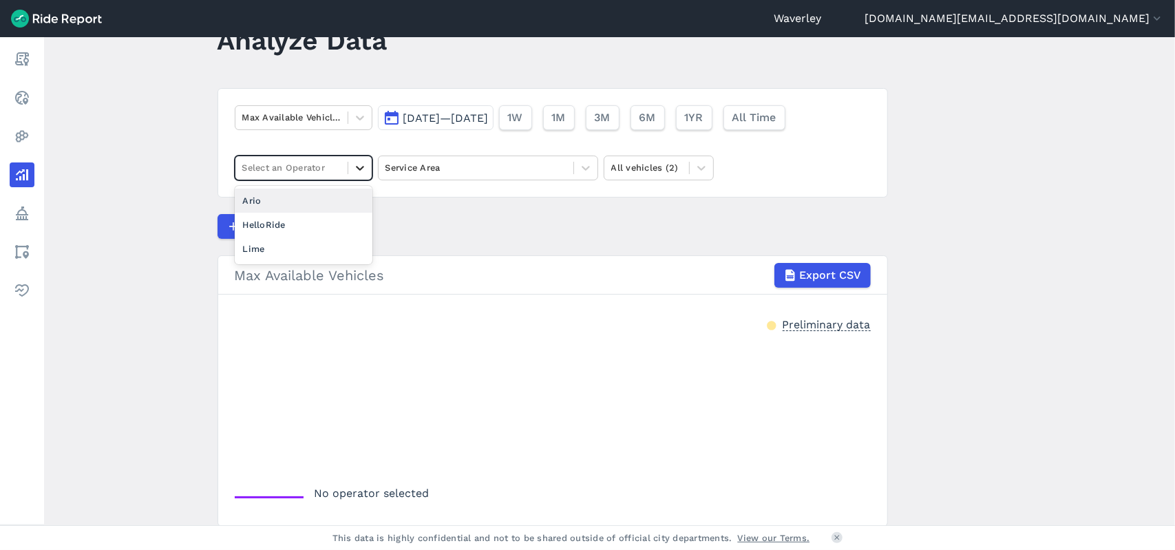
click at [358, 167] on icon at bounding box center [360, 168] width 14 height 14
click at [297, 243] on div "Lime" at bounding box center [304, 249] width 138 height 24
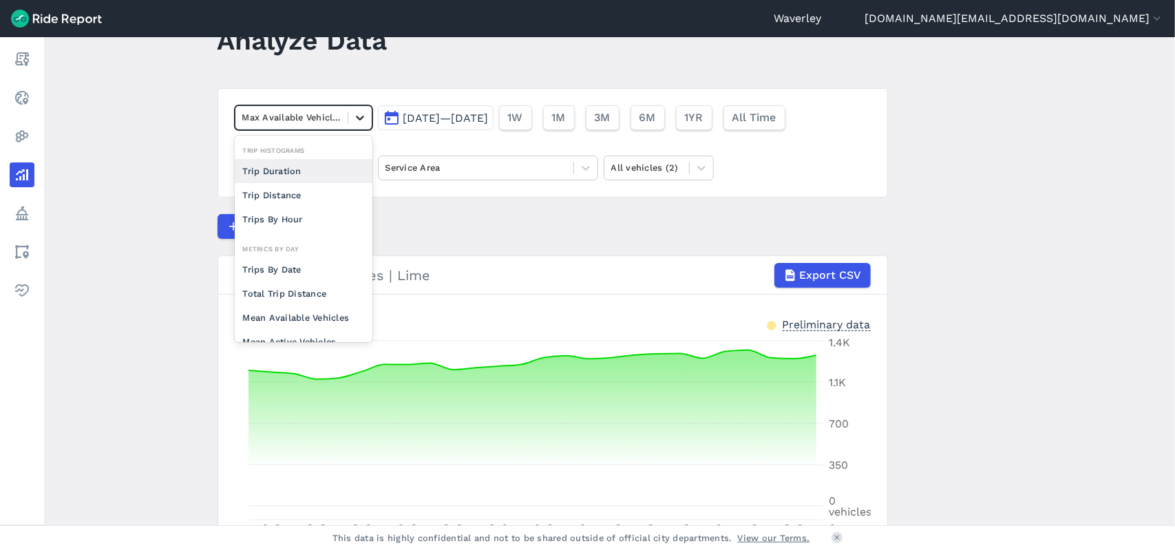
click at [361, 116] on icon at bounding box center [360, 118] width 14 height 14
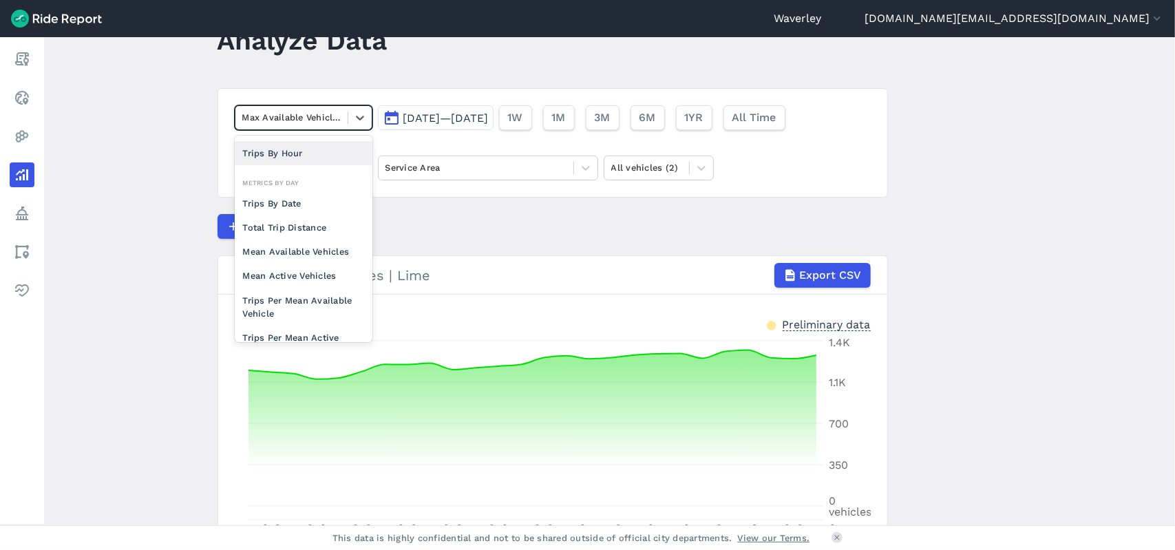
scroll to position [81, 0]
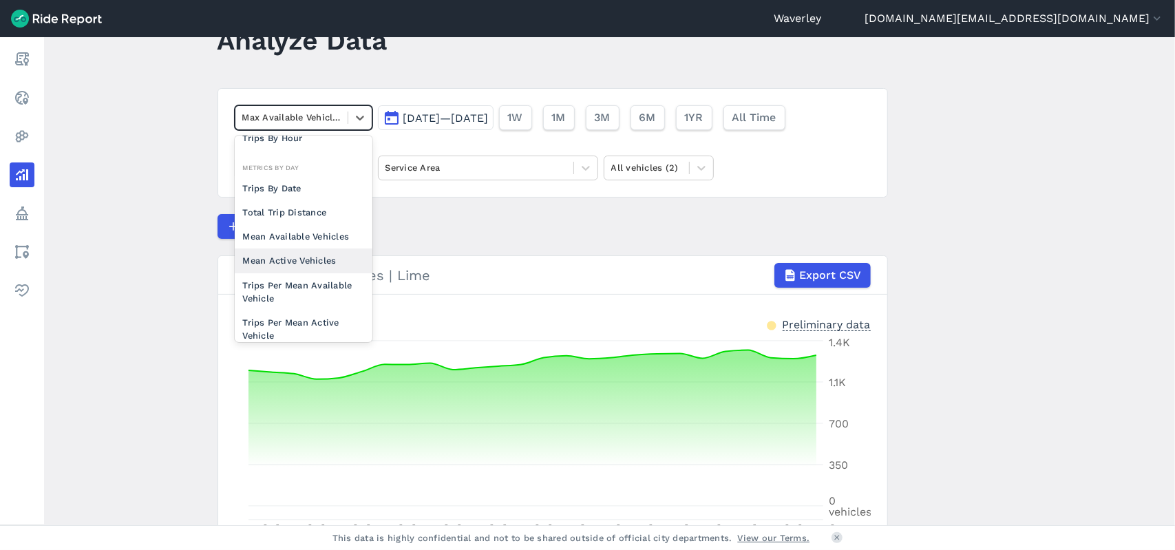
click at [316, 259] on div "Mean Active Vehicles" at bounding box center [304, 260] width 138 height 24
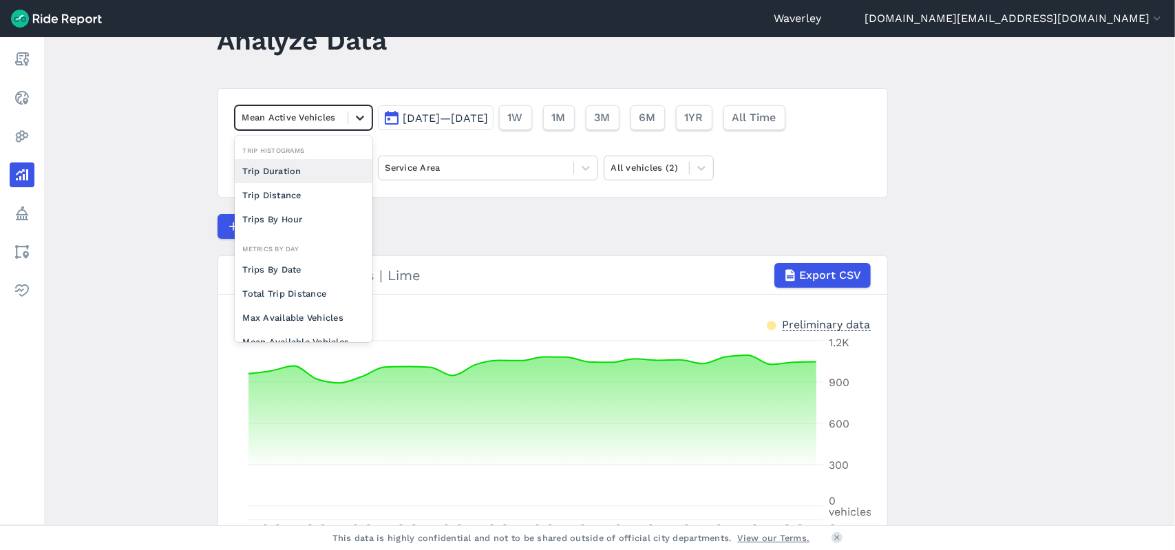
click at [361, 116] on icon at bounding box center [360, 118] width 8 height 5
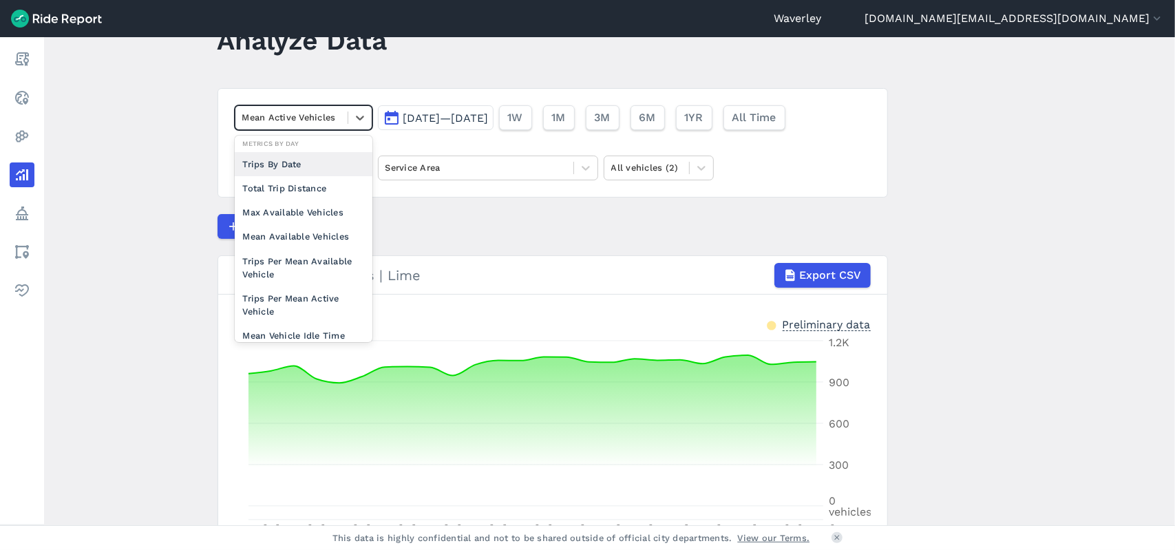
scroll to position [114, 0]
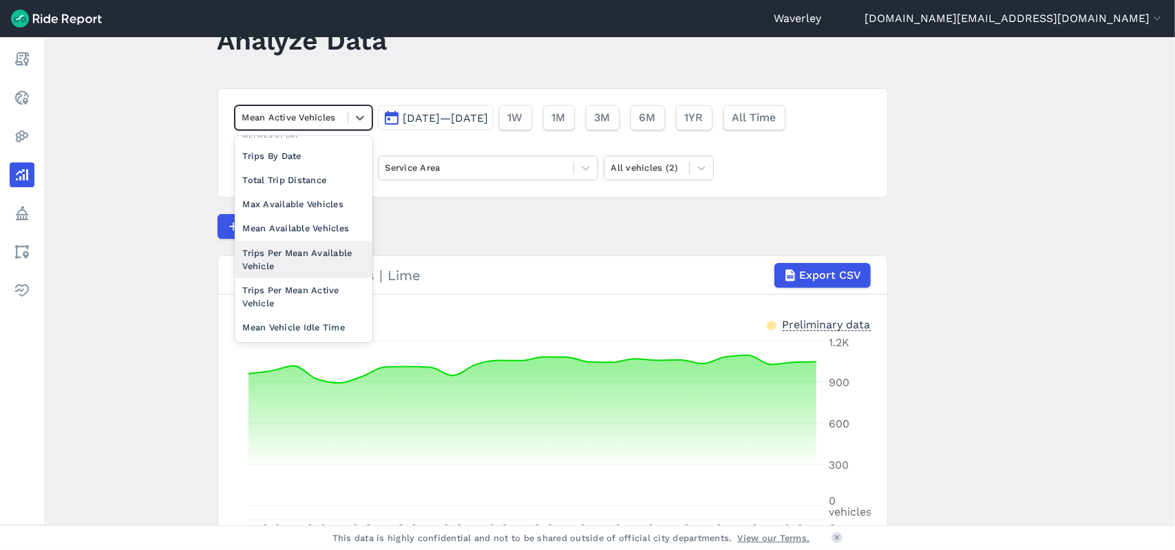
click at [333, 254] on div "Trips Per Mean Available Vehicle" at bounding box center [304, 259] width 138 height 37
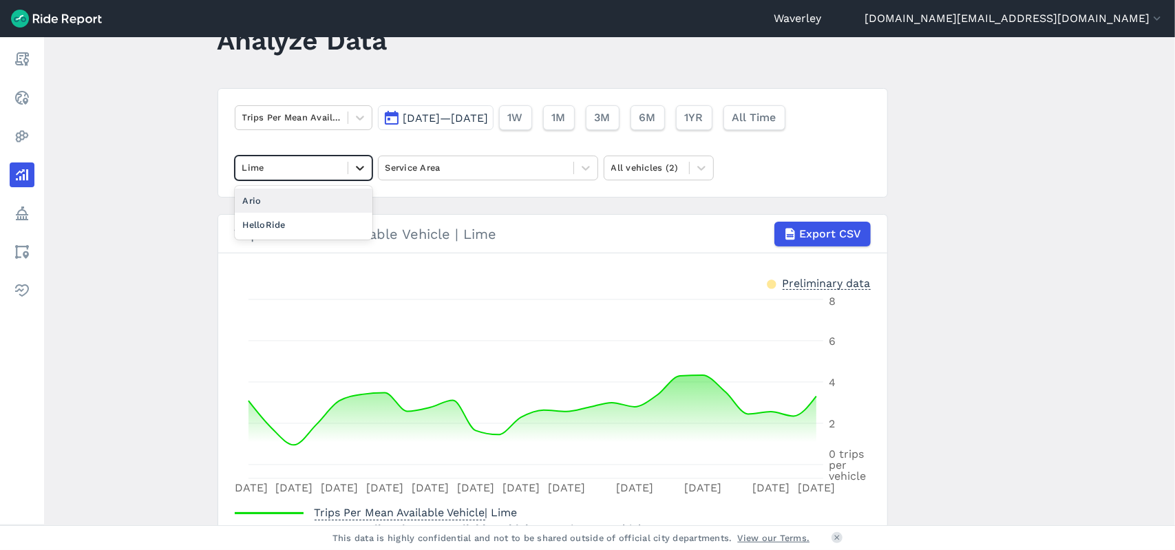
click at [359, 169] on icon at bounding box center [360, 168] width 14 height 14
click at [361, 167] on icon at bounding box center [360, 168] width 14 height 14
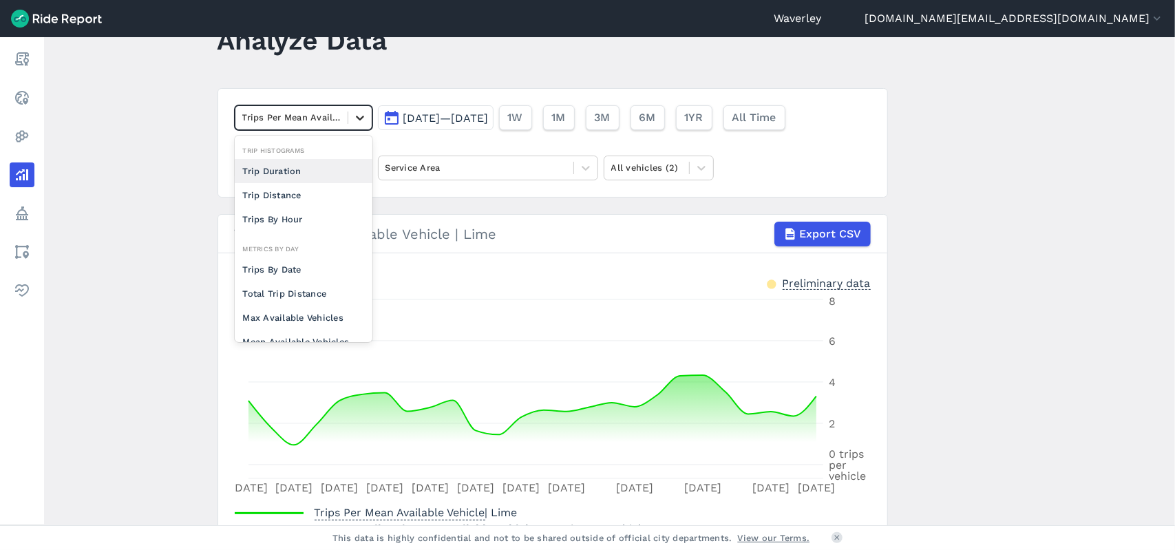
click at [359, 116] on icon at bounding box center [360, 118] width 14 height 14
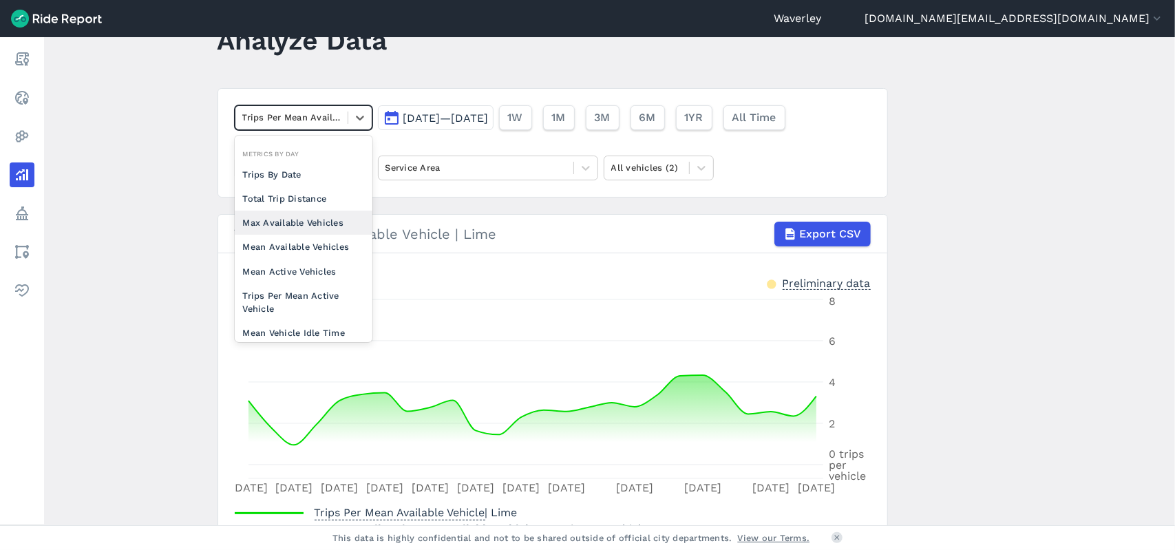
scroll to position [106, 0]
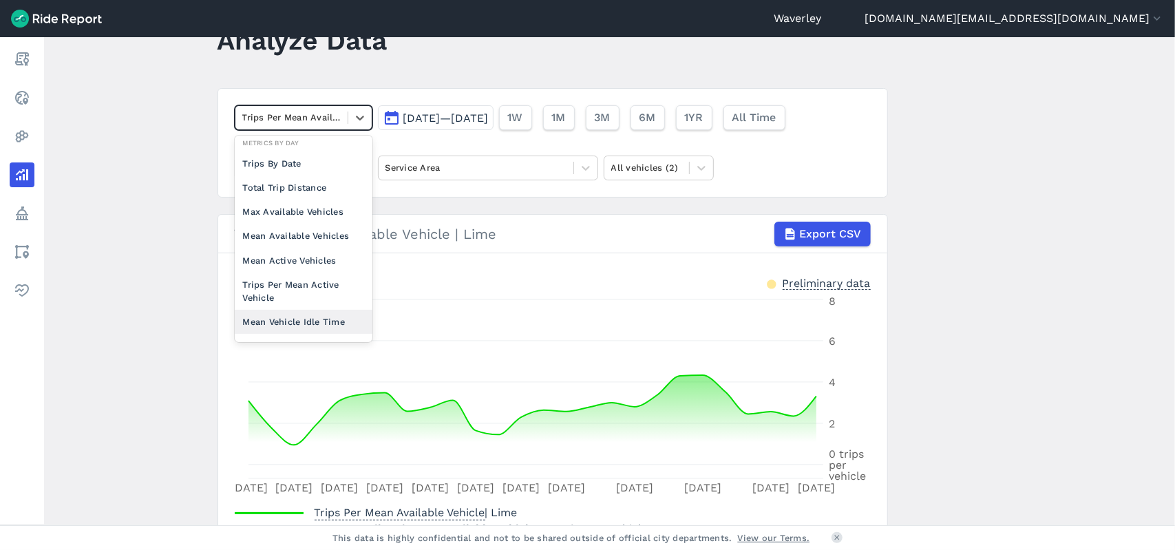
click at [323, 323] on div "Mean Vehicle Idle Time" at bounding box center [304, 322] width 138 height 24
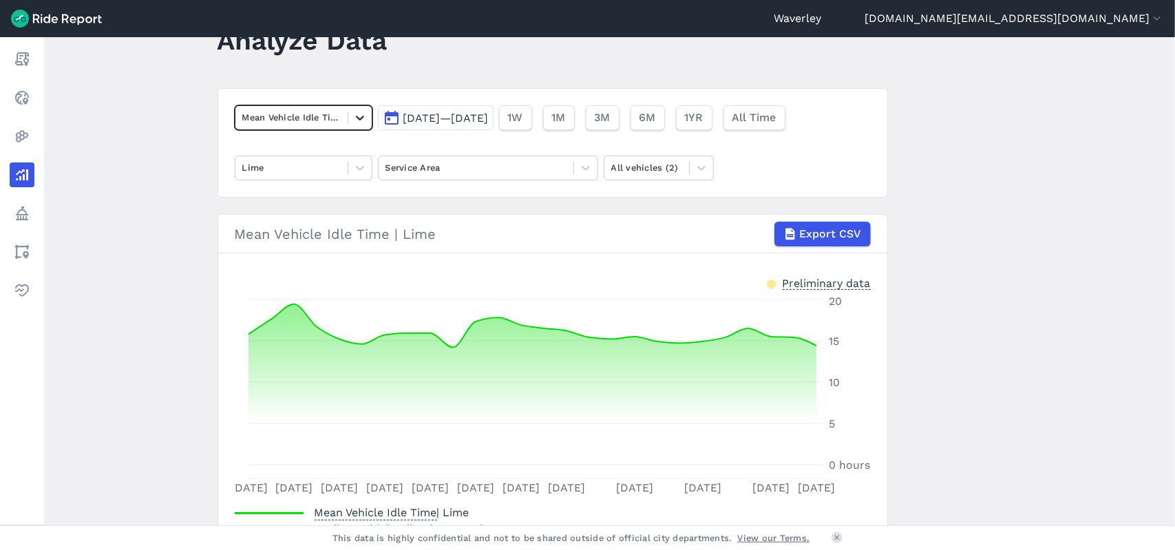
click at [363, 115] on icon at bounding box center [360, 118] width 14 height 14
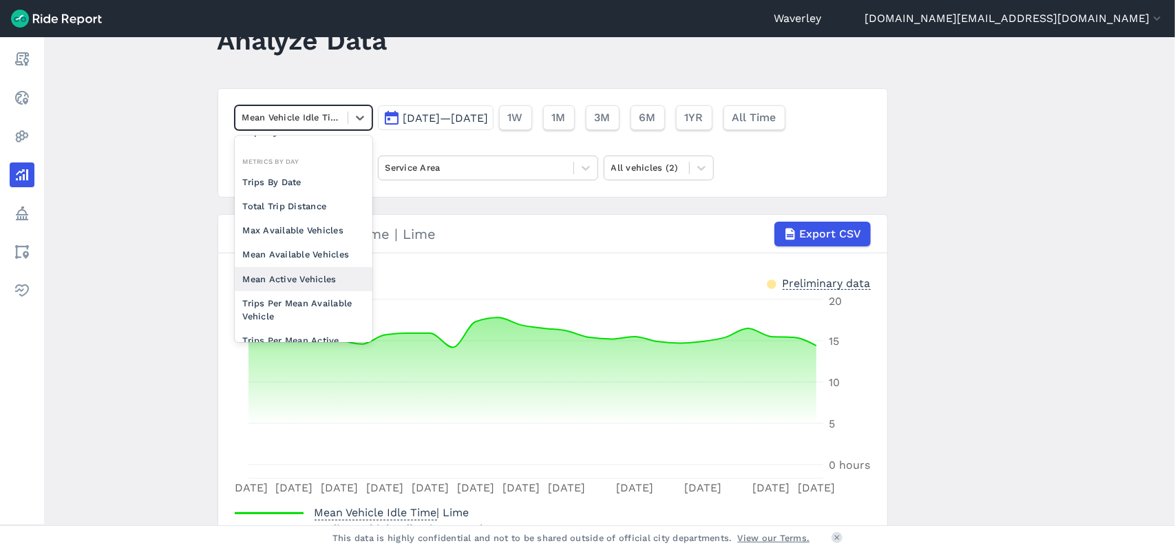
scroll to position [119, 0]
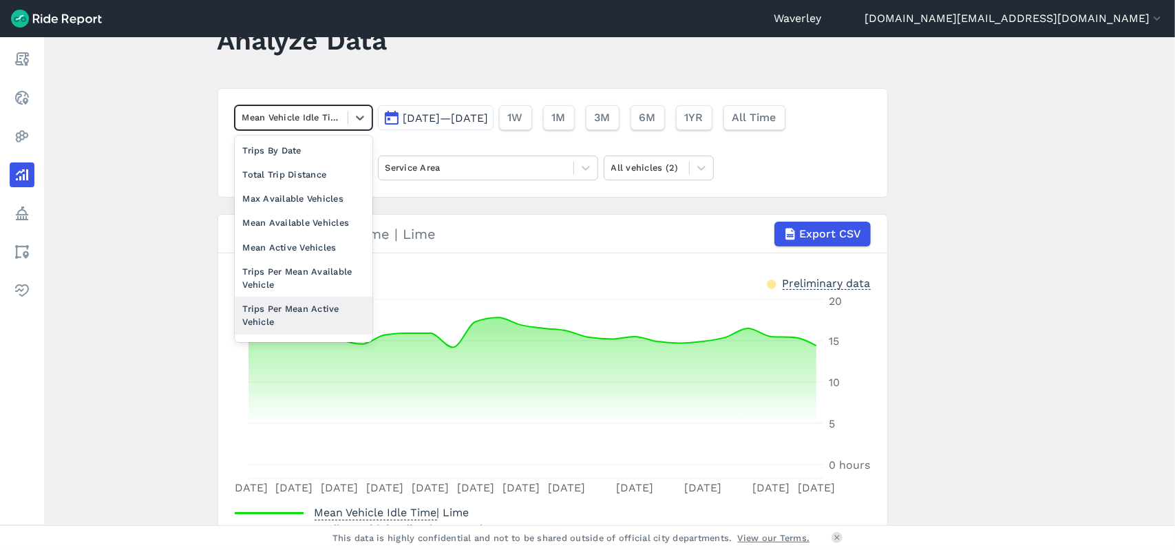
click at [337, 311] on div "Trips Per Mean Active Vehicle" at bounding box center [304, 315] width 138 height 37
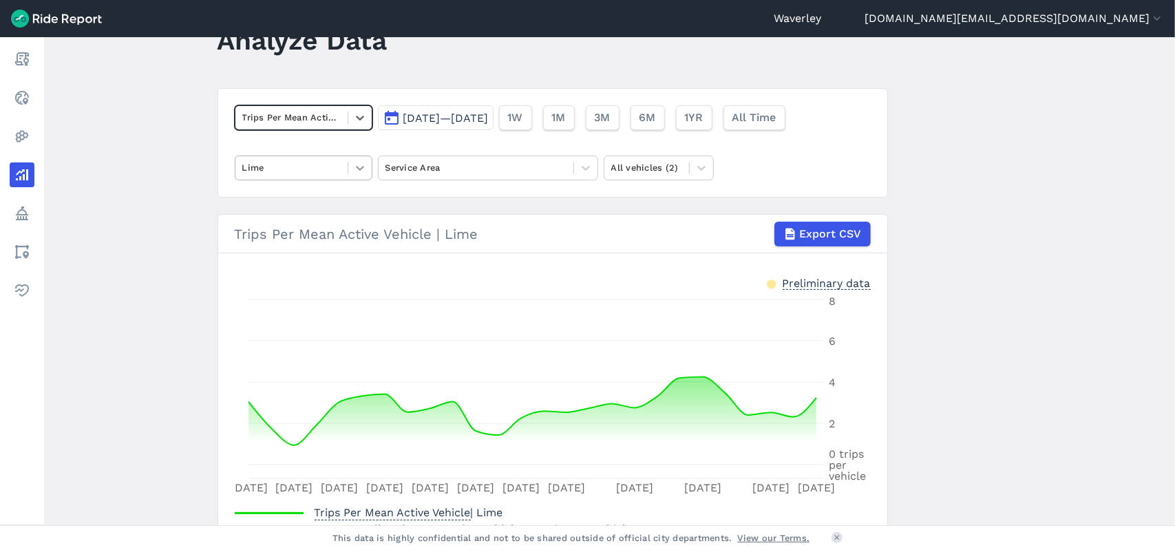
click at [359, 167] on icon at bounding box center [360, 168] width 8 height 5
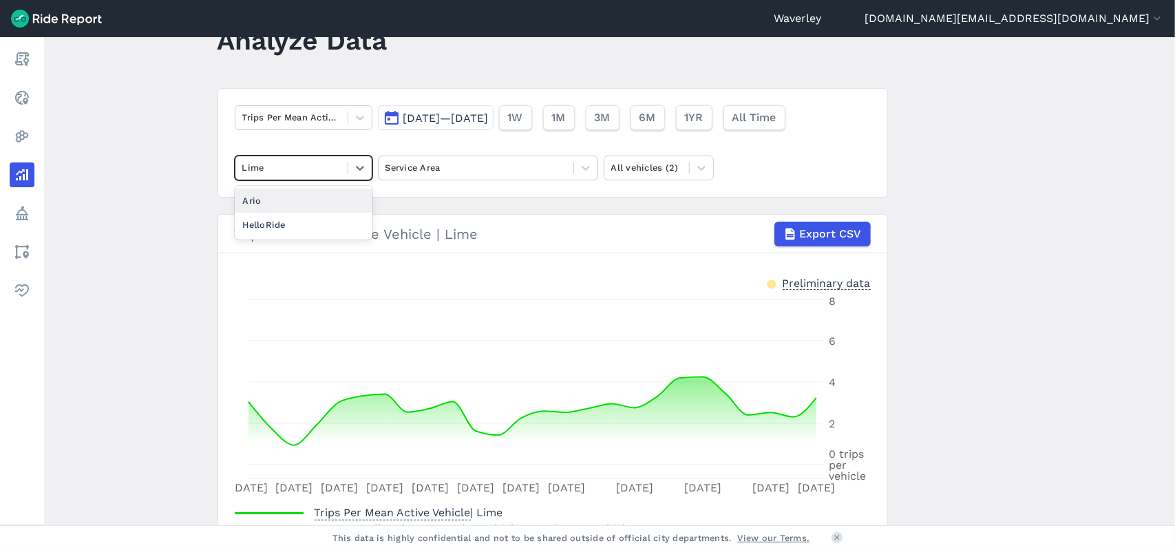
click at [315, 202] on div "Ario" at bounding box center [304, 201] width 138 height 24
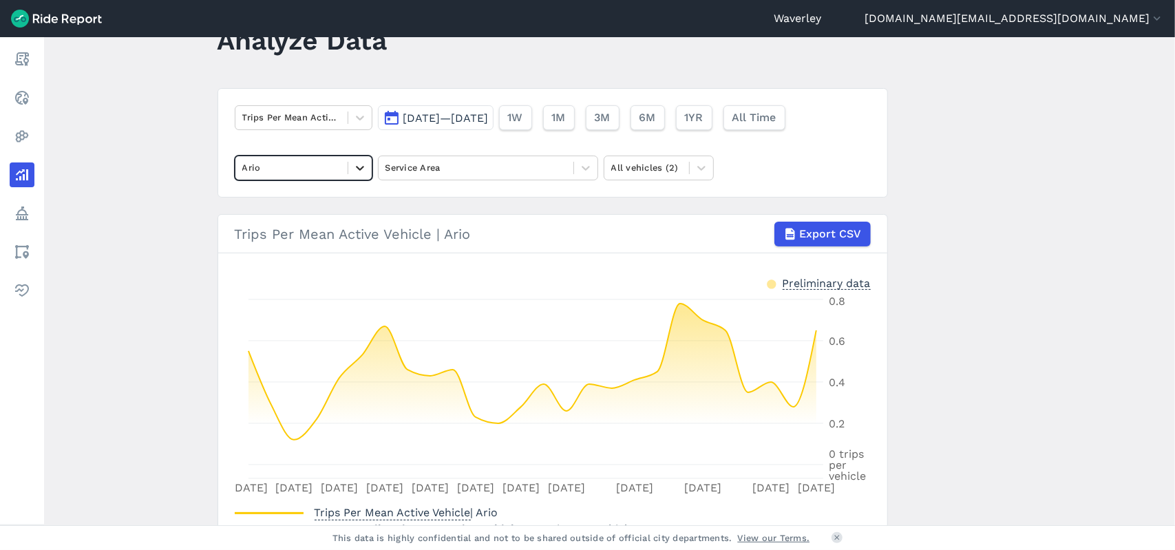
click at [359, 168] on icon at bounding box center [360, 168] width 8 height 5
click at [290, 200] on div "HelloRide" at bounding box center [304, 201] width 138 height 24
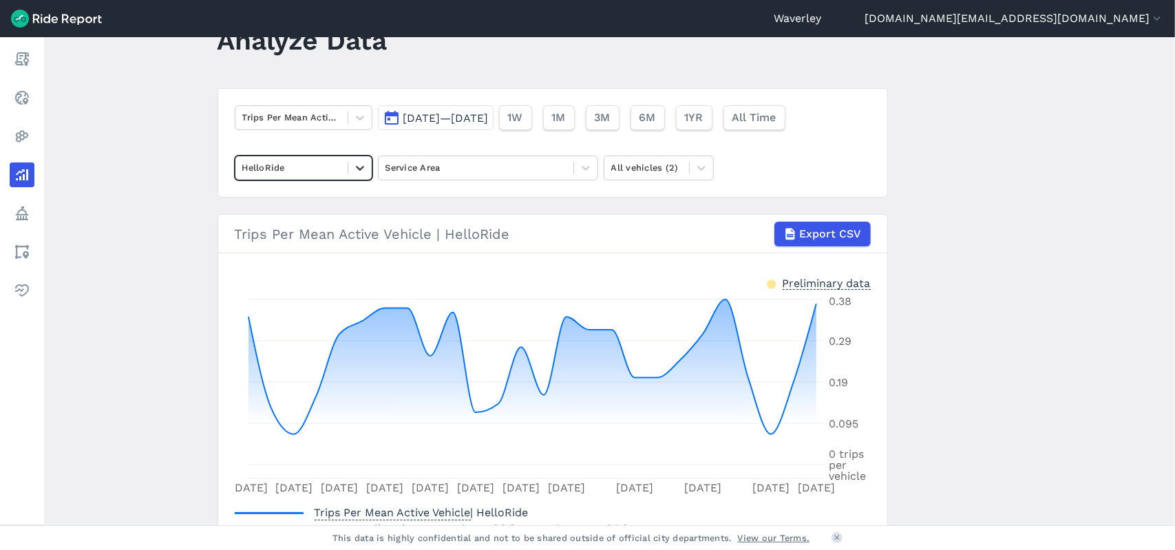
click at [357, 169] on icon at bounding box center [360, 168] width 8 height 5
click at [299, 204] on div "Ario" at bounding box center [304, 201] width 138 height 24
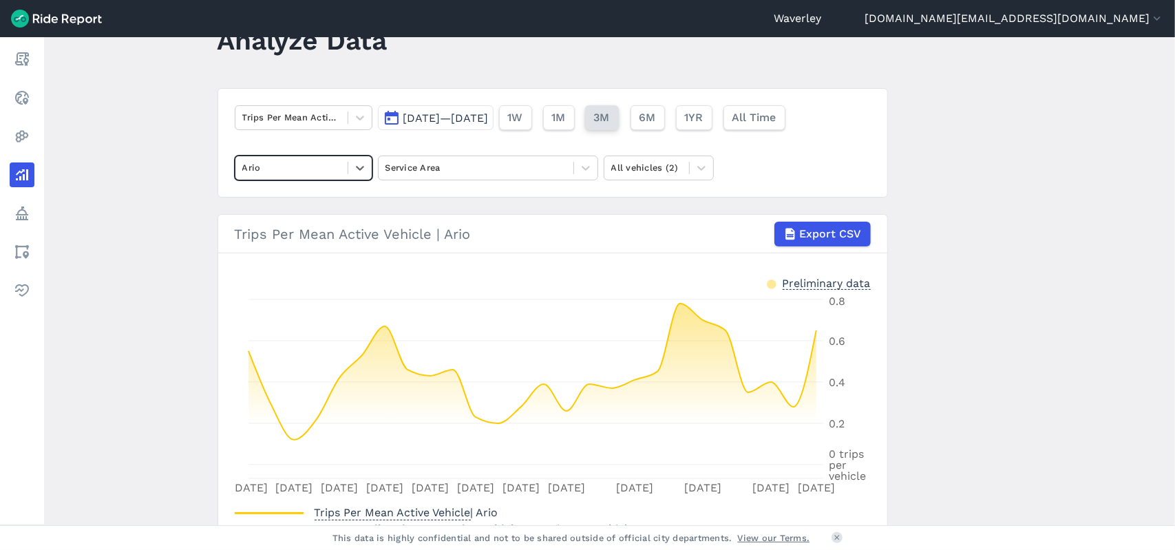
click at [610, 117] on span "3M" at bounding box center [602, 117] width 16 height 17
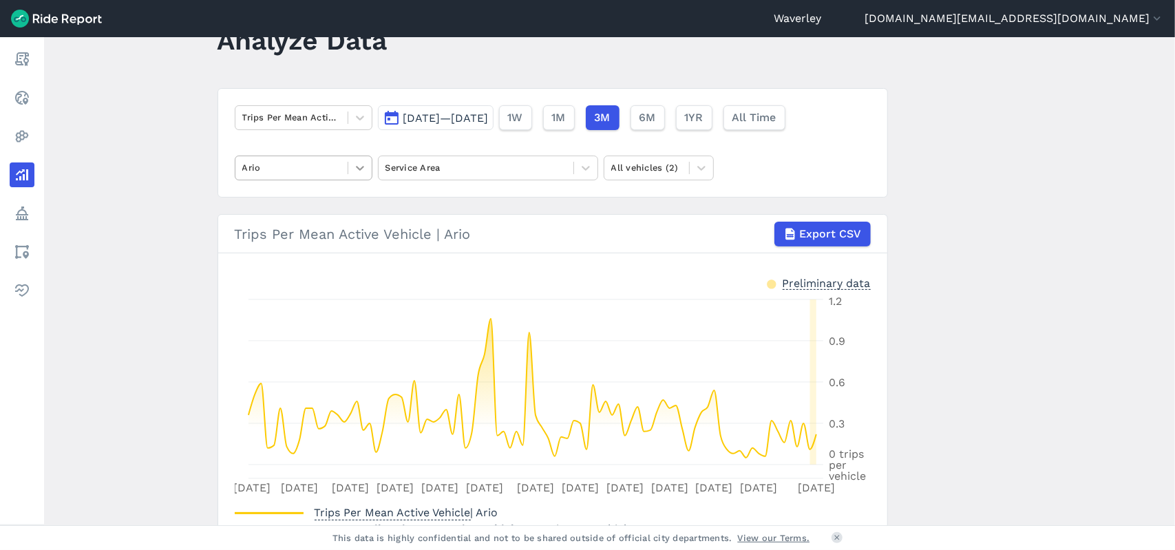
click at [358, 170] on icon at bounding box center [360, 168] width 14 height 14
click at [311, 202] on div "HelloRide" at bounding box center [304, 201] width 138 height 24
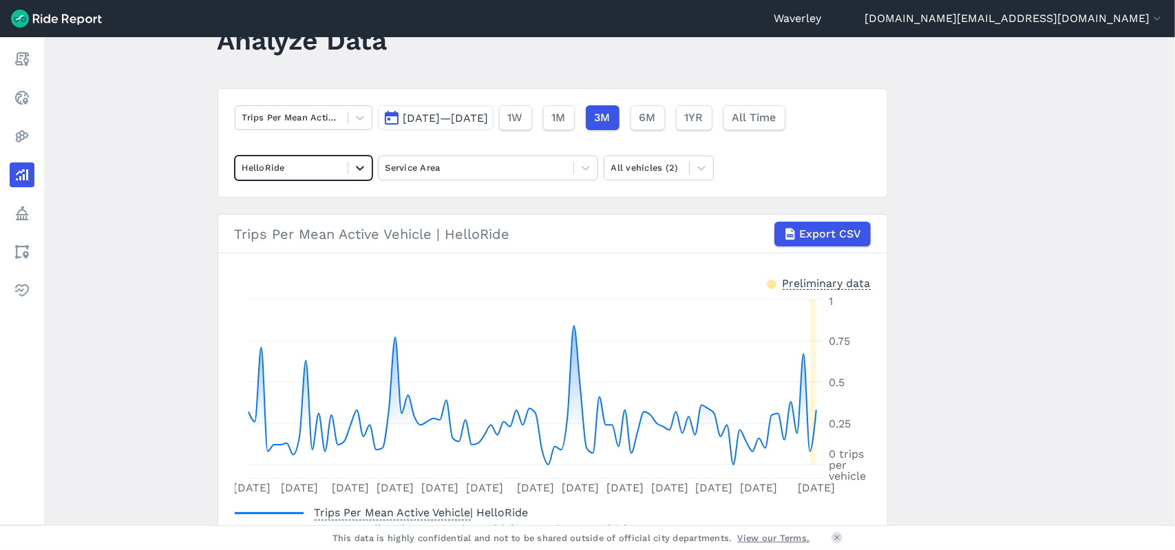
click at [361, 167] on icon at bounding box center [360, 168] width 14 height 14
click at [313, 230] on div "Lime" at bounding box center [304, 225] width 138 height 24
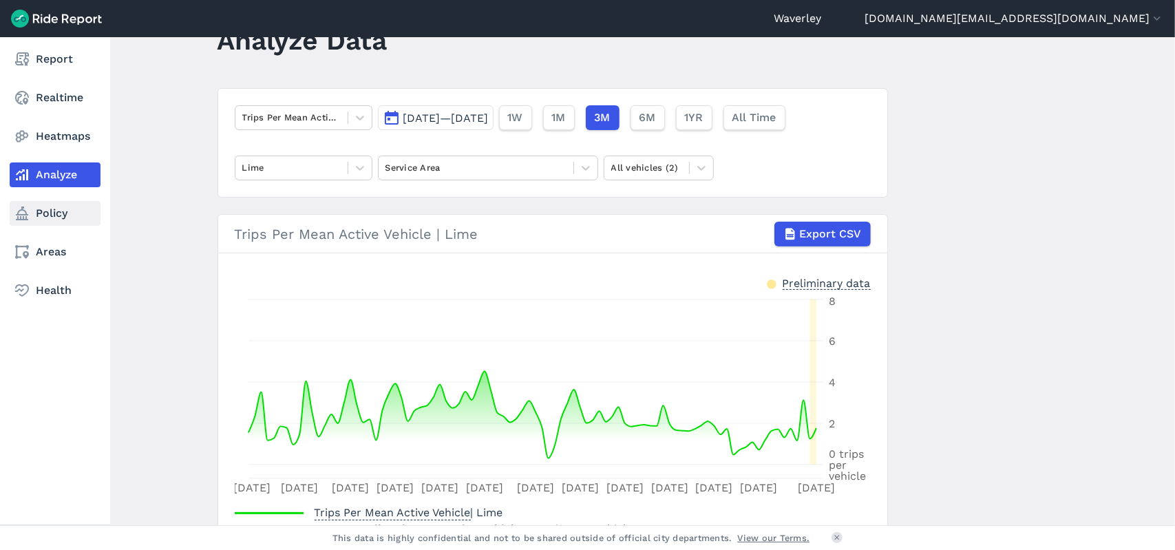
click at [59, 217] on link "Policy" at bounding box center [55, 213] width 91 height 25
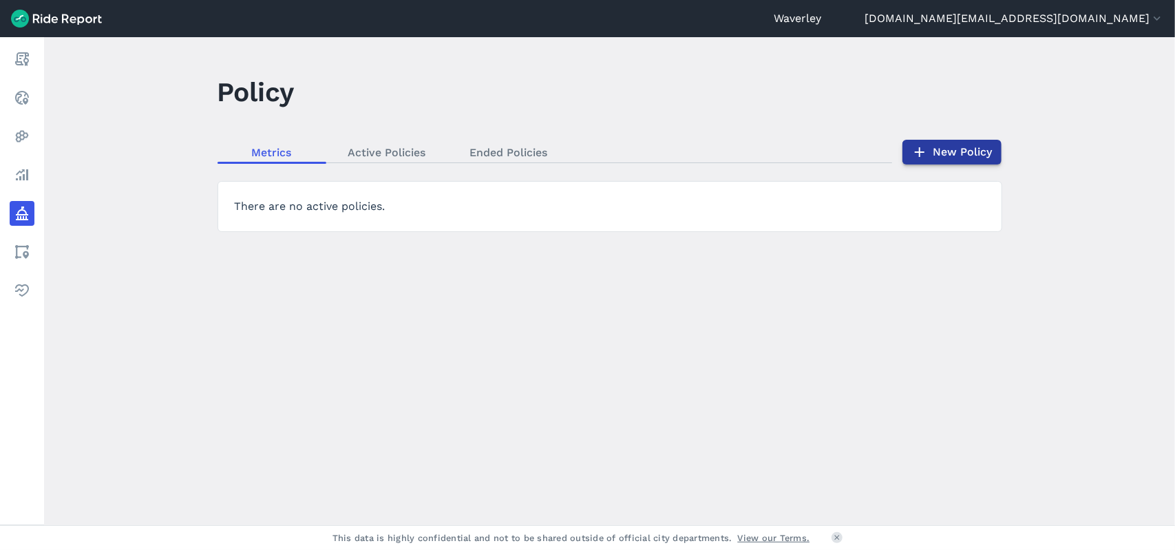
click at [976, 153] on link "New Policy" at bounding box center [951, 152] width 99 height 25
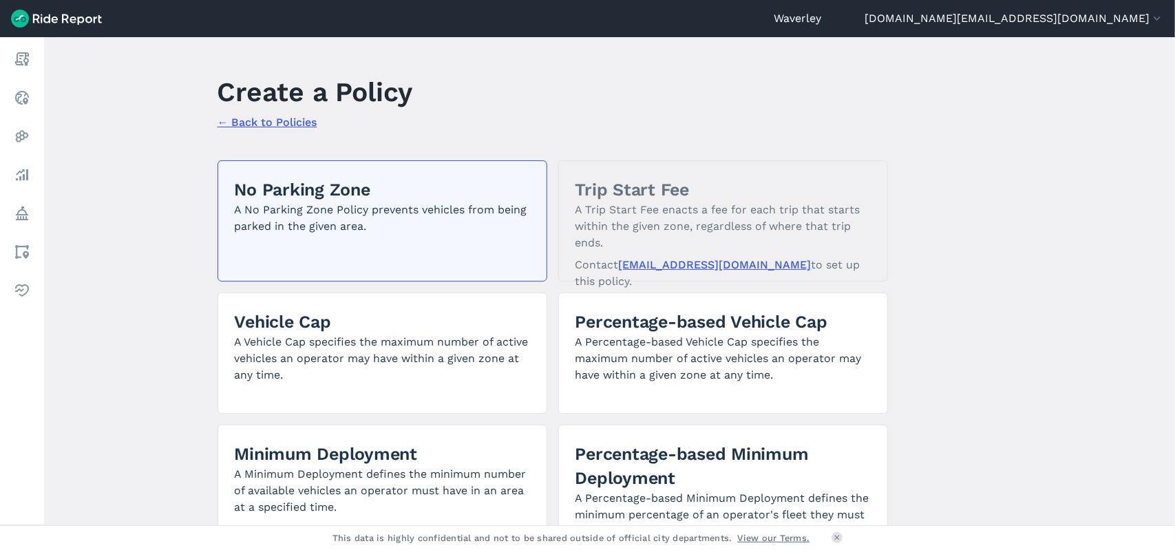
click at [355, 203] on p "A No Parking Zone Policy prevents vehicles from being parked in the given area." at bounding box center [382, 218] width 295 height 33
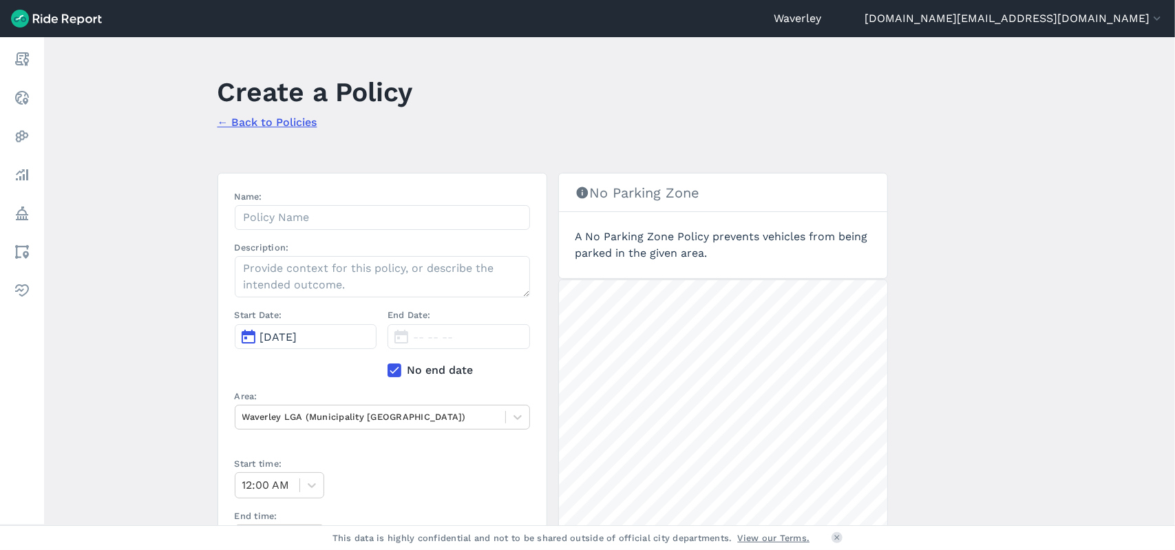
click at [981, 414] on main "Create a Policy ← Back to Policies Name: Description: Start Date: [DATE] End Da…" at bounding box center [609, 281] width 1131 height 488
click at [516, 415] on icon at bounding box center [518, 417] width 14 height 14
click at [224, 123] on link "← Back to Policies" at bounding box center [267, 122] width 100 height 13
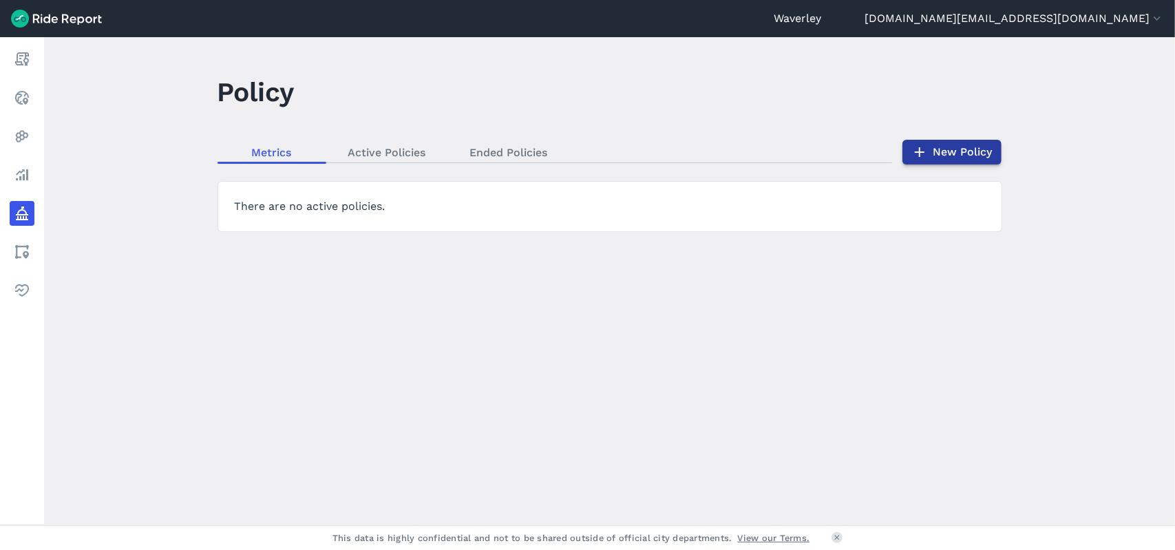
click at [959, 153] on link "New Policy" at bounding box center [951, 152] width 99 height 25
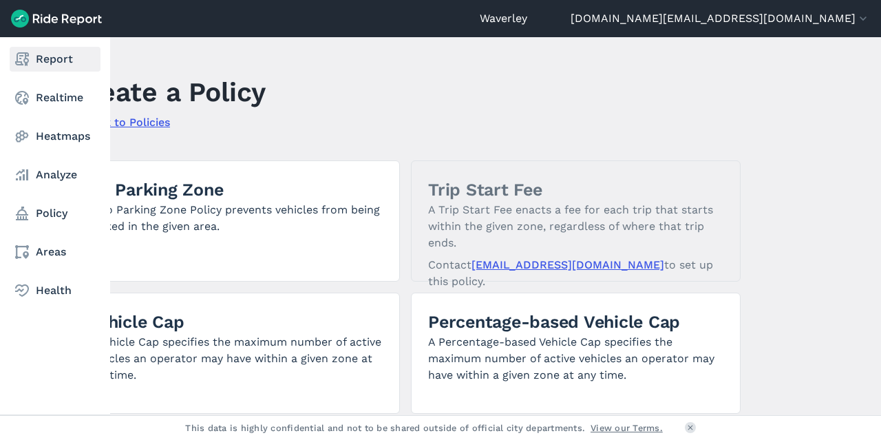
click at [25, 57] on use at bounding box center [22, 59] width 14 height 14
click at [24, 98] on use at bounding box center [22, 98] width 14 height 14
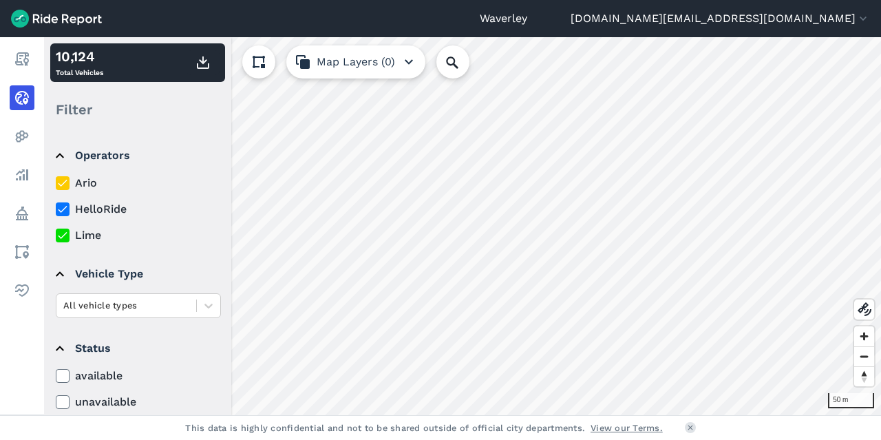
drag, startPoint x: 36, startPoint y: 132, endPoint x: 875, endPoint y: 35, distance: 845.3
click at [34, 132] on link "Heatmaps" at bounding box center [22, 136] width 25 height 25
